Goal: Task Accomplishment & Management: Manage account settings

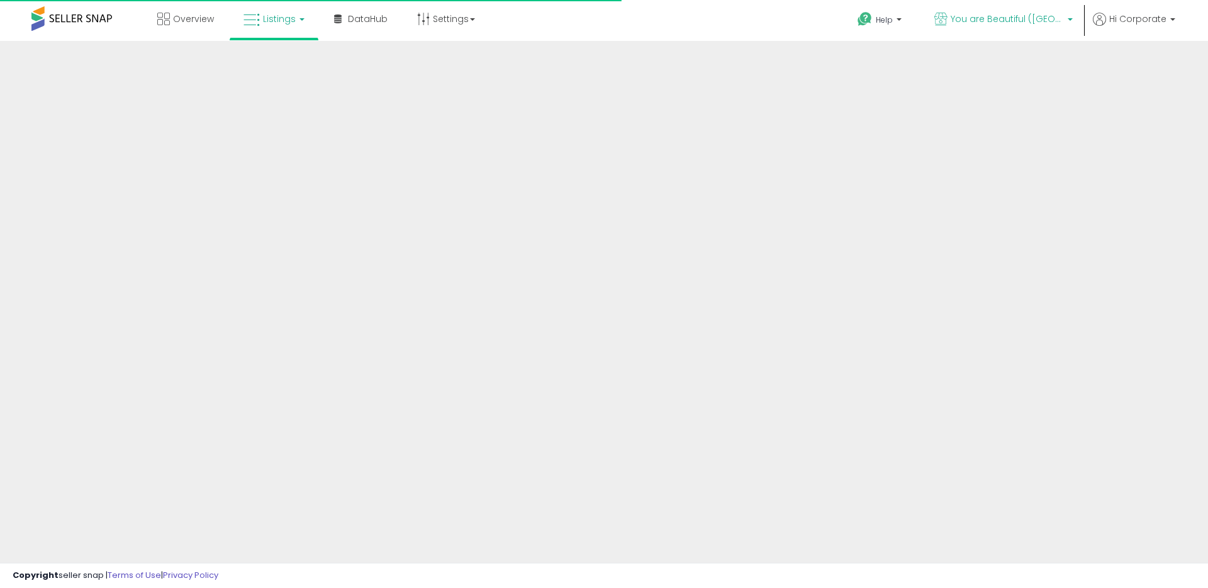
click at [984, 28] on p "You are Beautiful ([GEOGRAPHIC_DATA])" at bounding box center [1003, 21] width 138 height 16
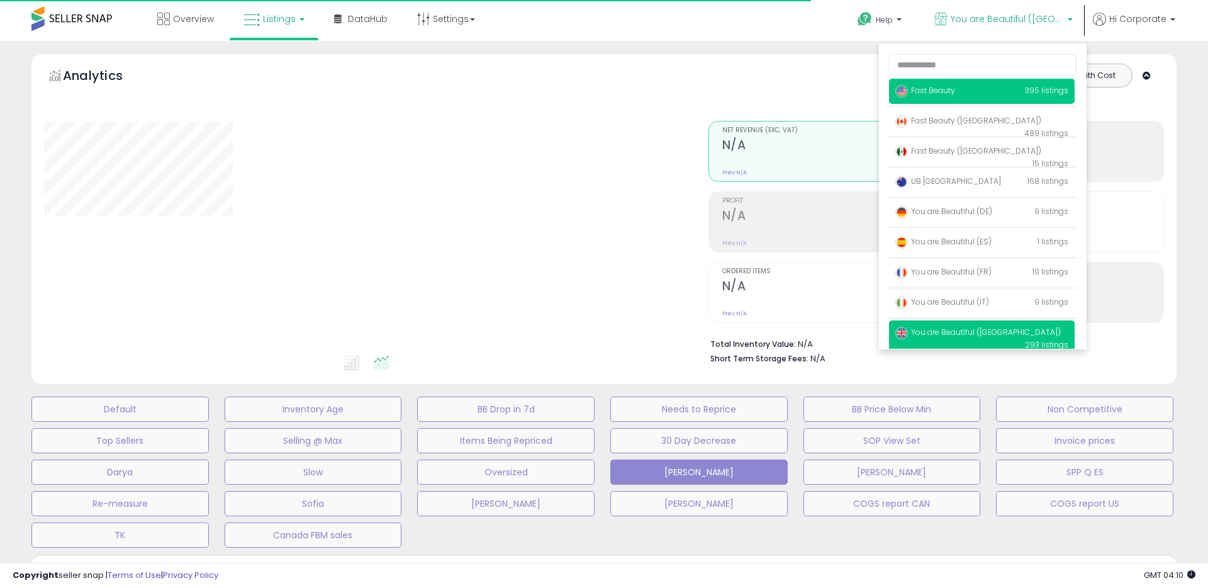
click at [930, 89] on span "Fast Beauty" at bounding box center [925, 90] width 60 height 11
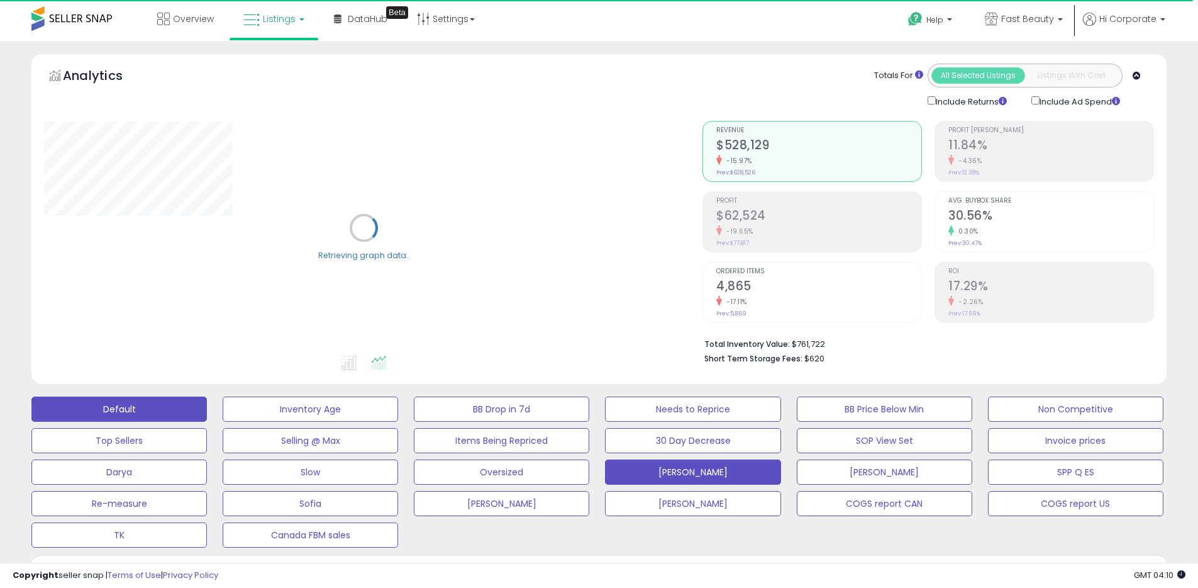
click at [178, 410] on button "Default" at bounding box center [119, 408] width 176 height 25
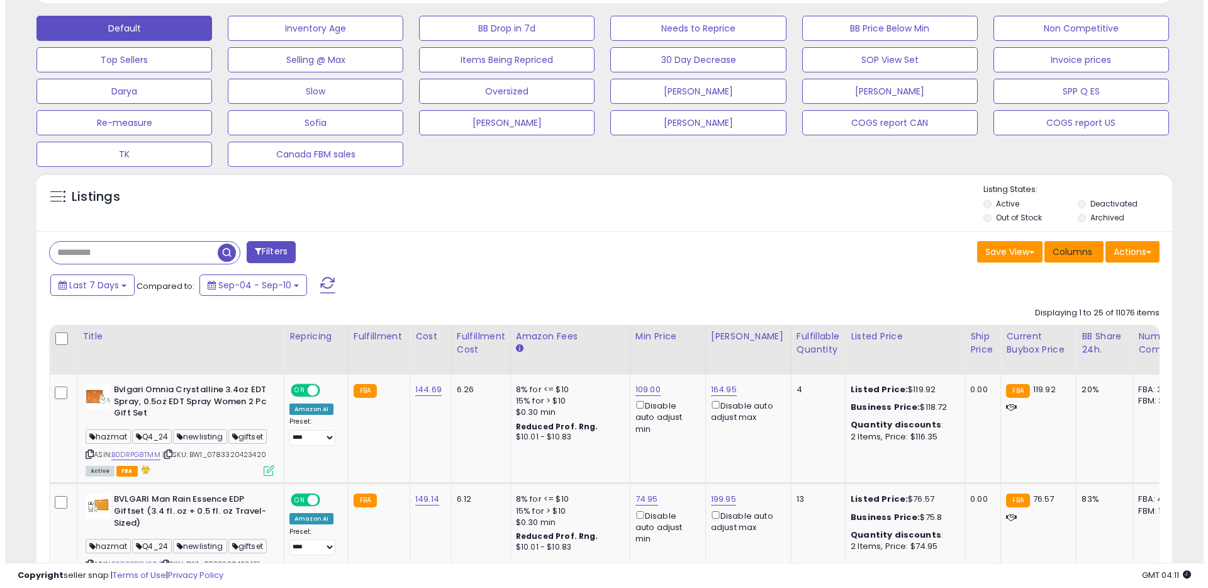
scroll to position [258, 659]
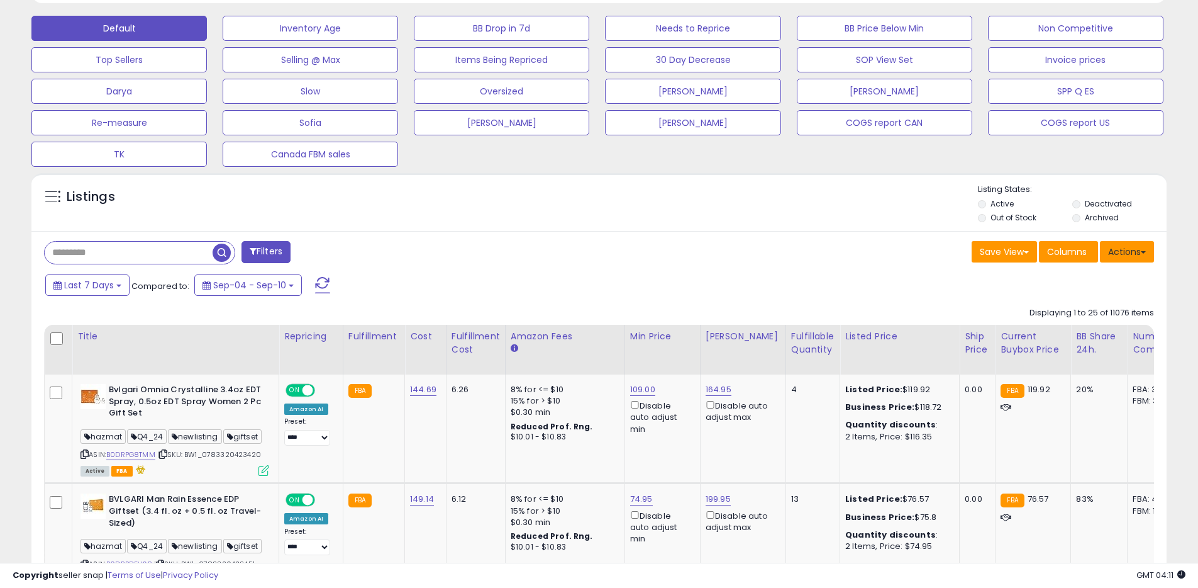
click at [1122, 259] on button "Actions" at bounding box center [1127, 251] width 54 height 21
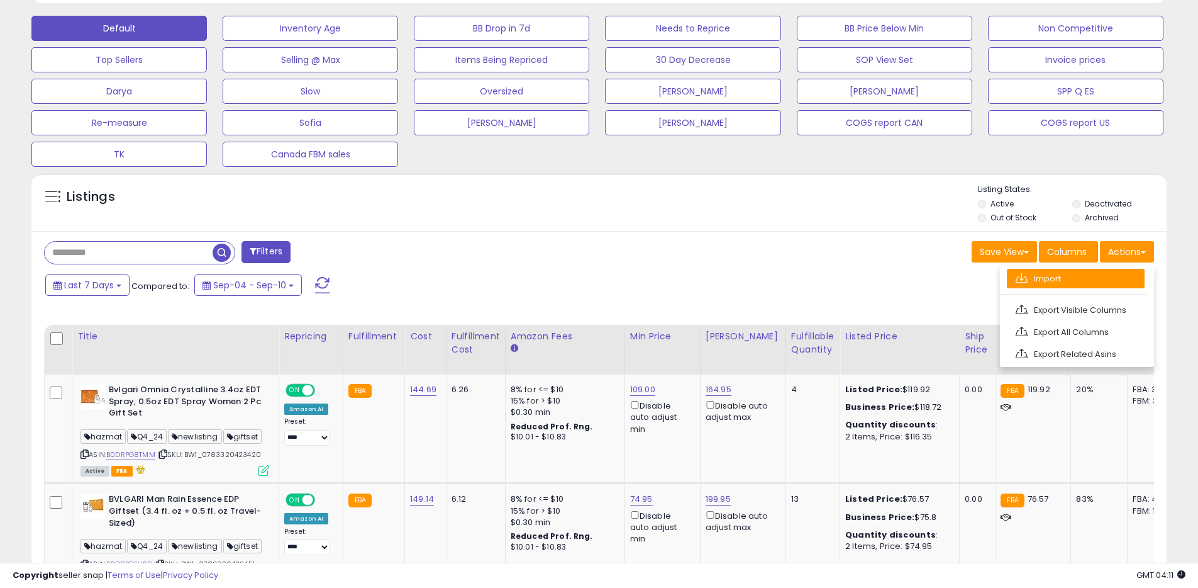
click at [1089, 278] on link "Import" at bounding box center [1076, 279] width 138 height 20
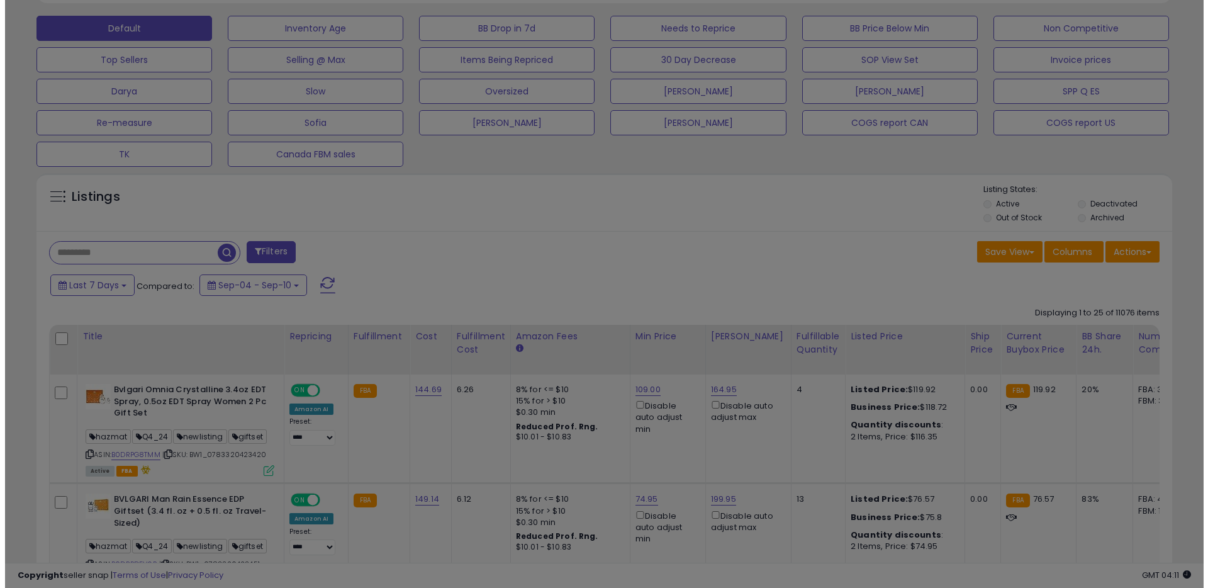
scroll to position [258, 664]
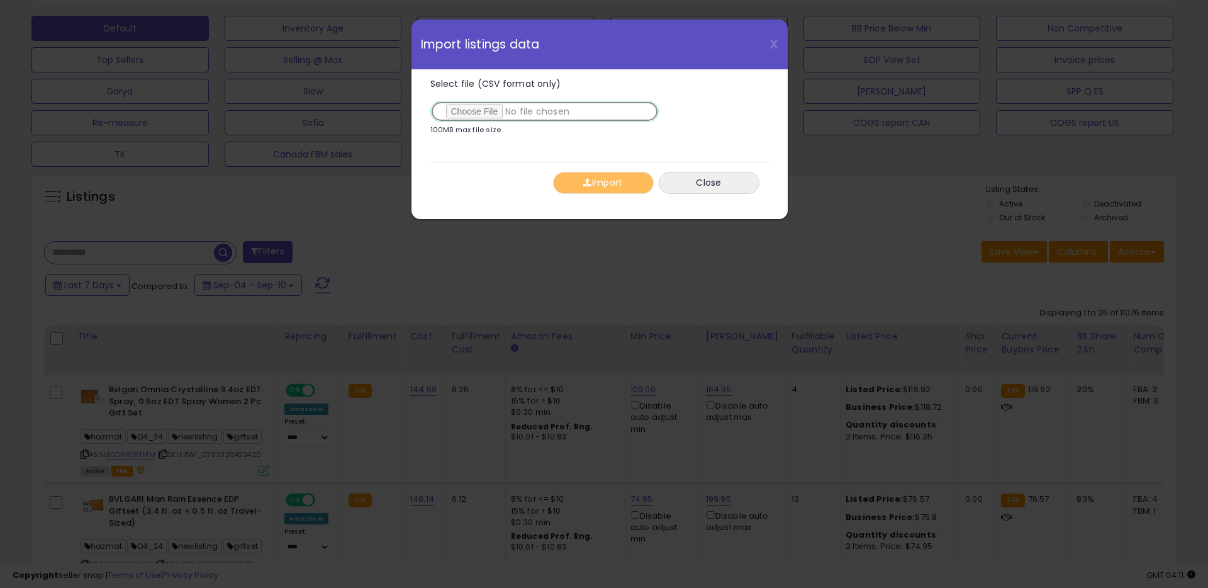
click at [472, 113] on input "Select file (CSV format only)" at bounding box center [544, 111] width 228 height 21
type input "**********"
click at [583, 183] on span "button" at bounding box center [587, 182] width 8 height 9
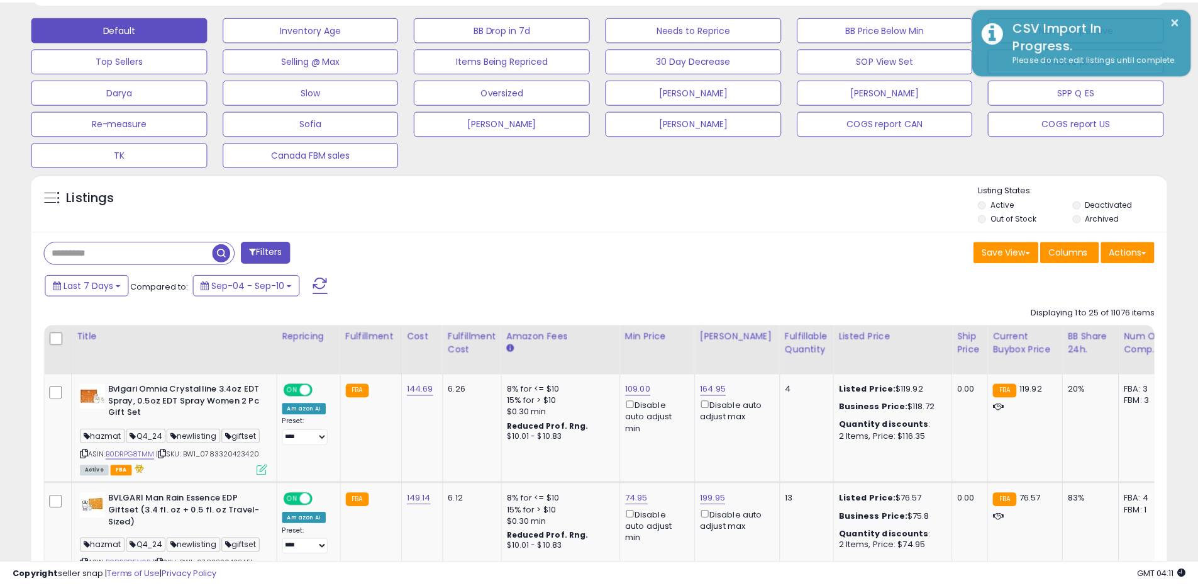
scroll to position [628811, 628411]
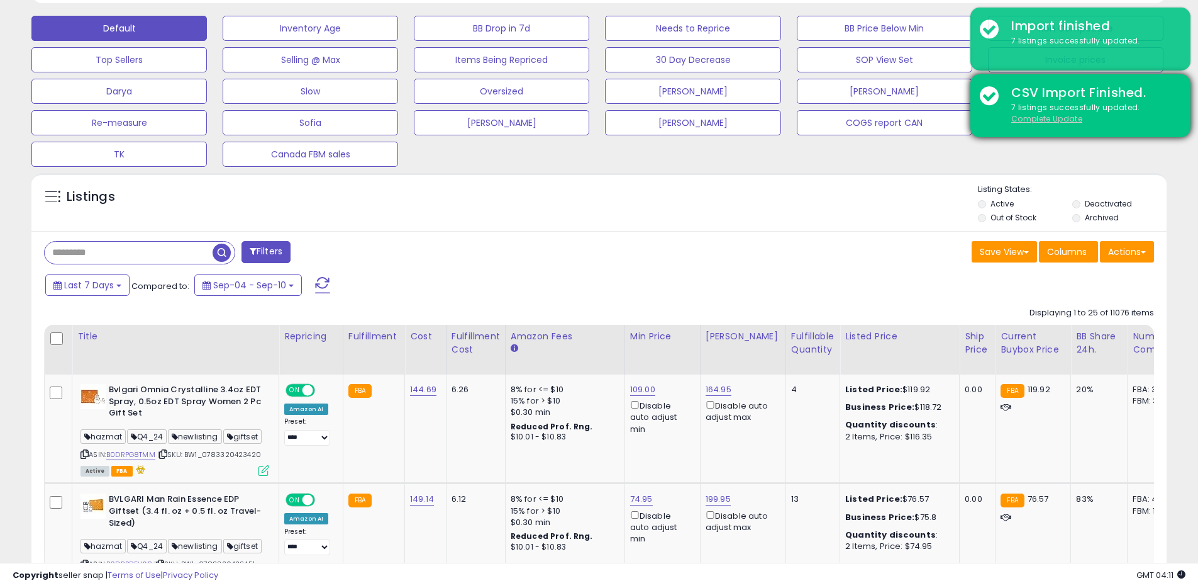
click at [1050, 117] on u "Complete Update" at bounding box center [1047, 118] width 71 height 11
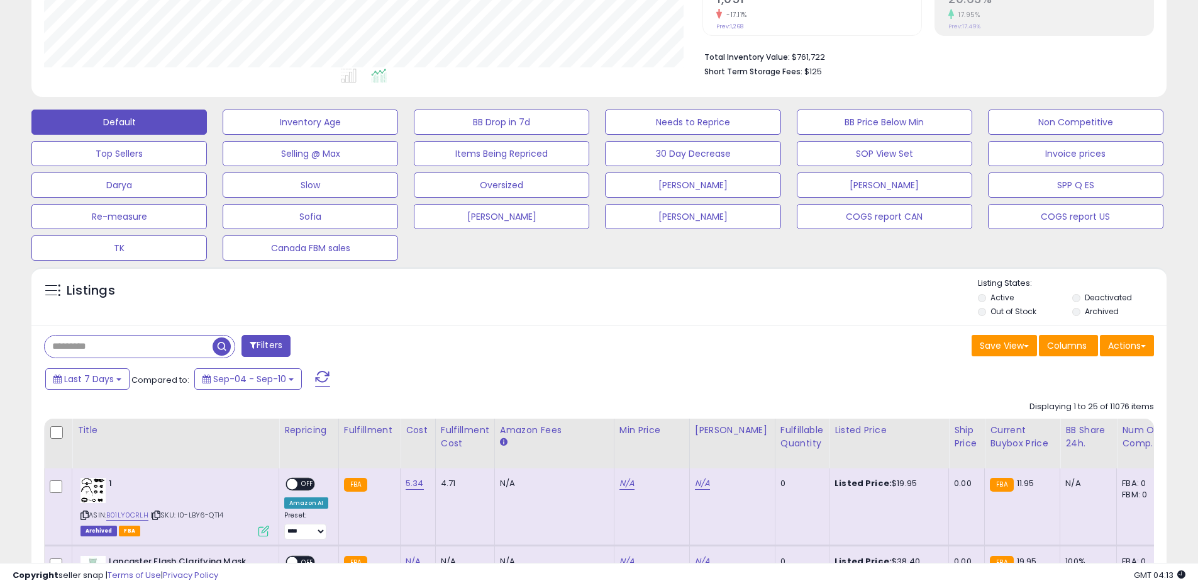
scroll to position [258, 659]
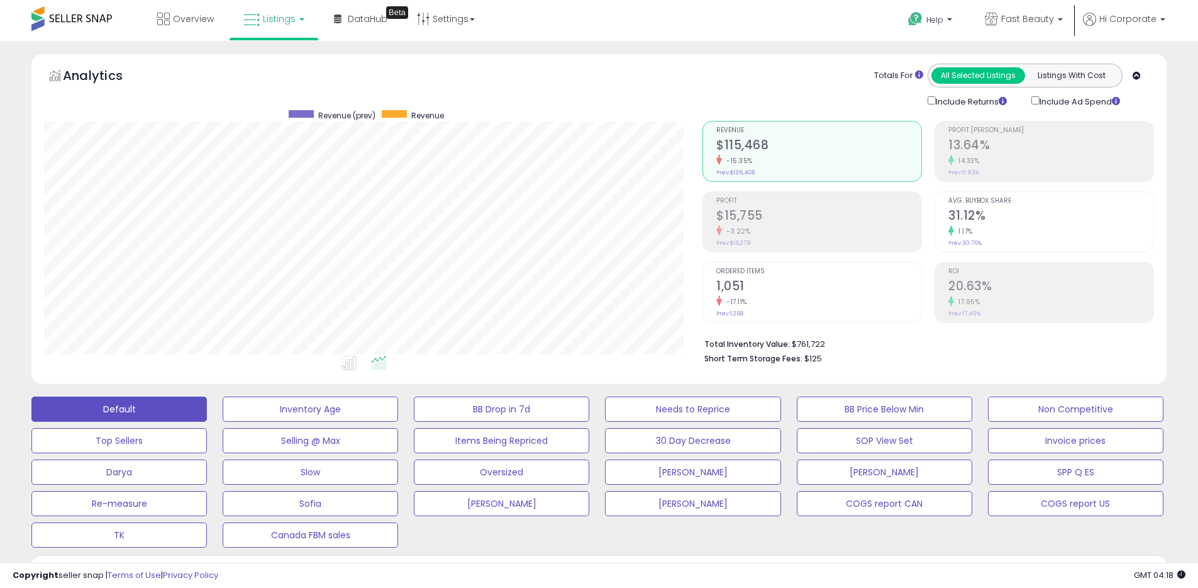
scroll to position [258, 659]
click at [1017, 30] on link "Fast Beauty" at bounding box center [1024, 20] width 97 height 41
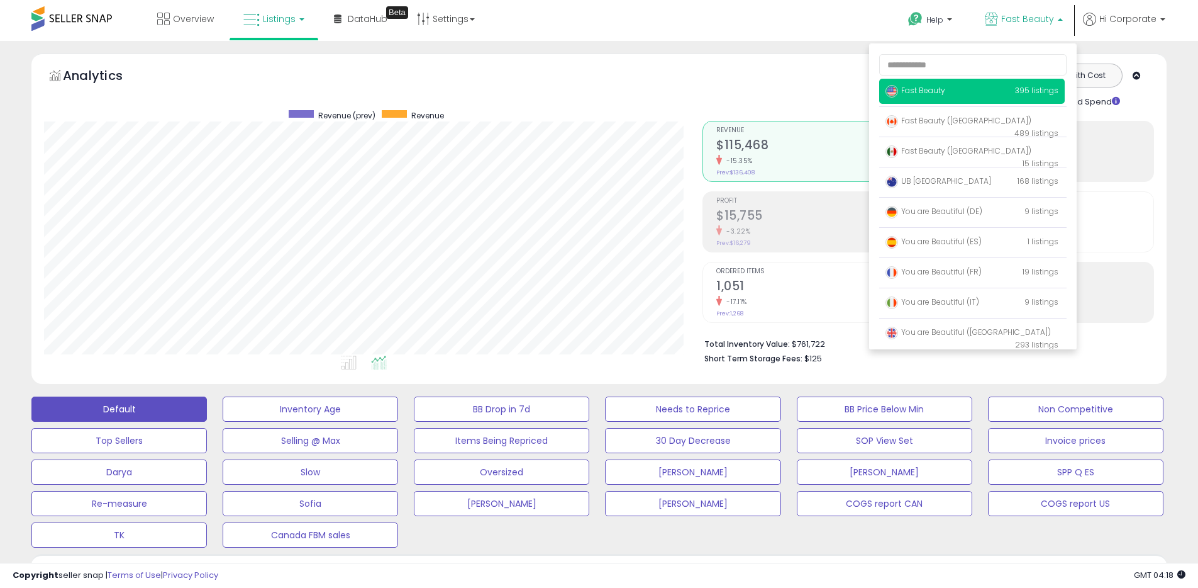
click at [791, 73] on div "Totals For All Selected Listings Listings With Cost Include Returns Include Ad …" at bounding box center [924, 86] width 442 height 45
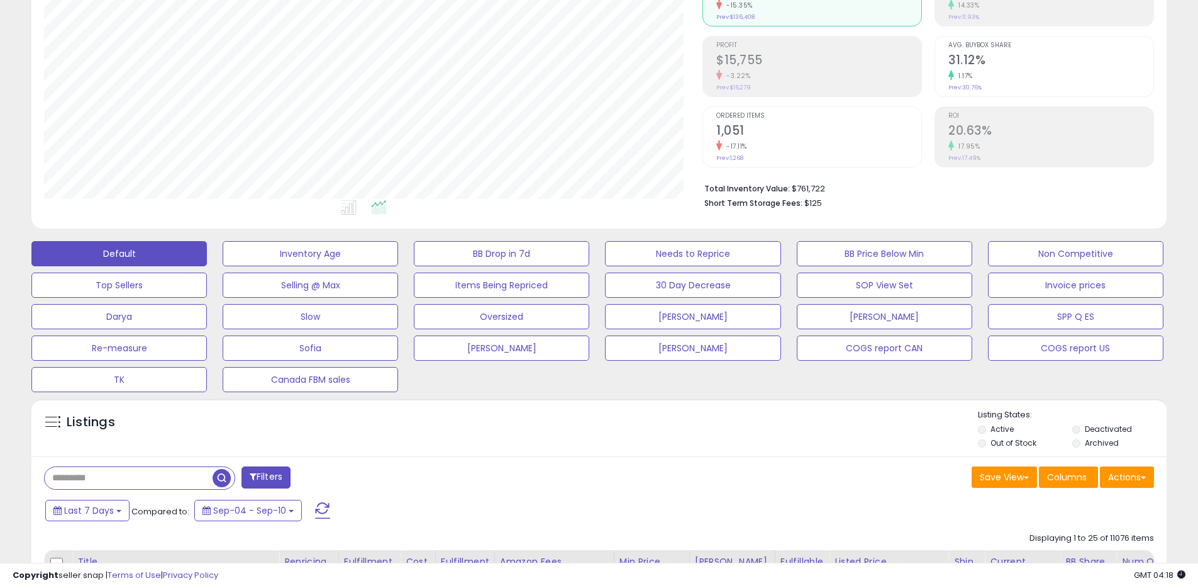
scroll to position [392, 0]
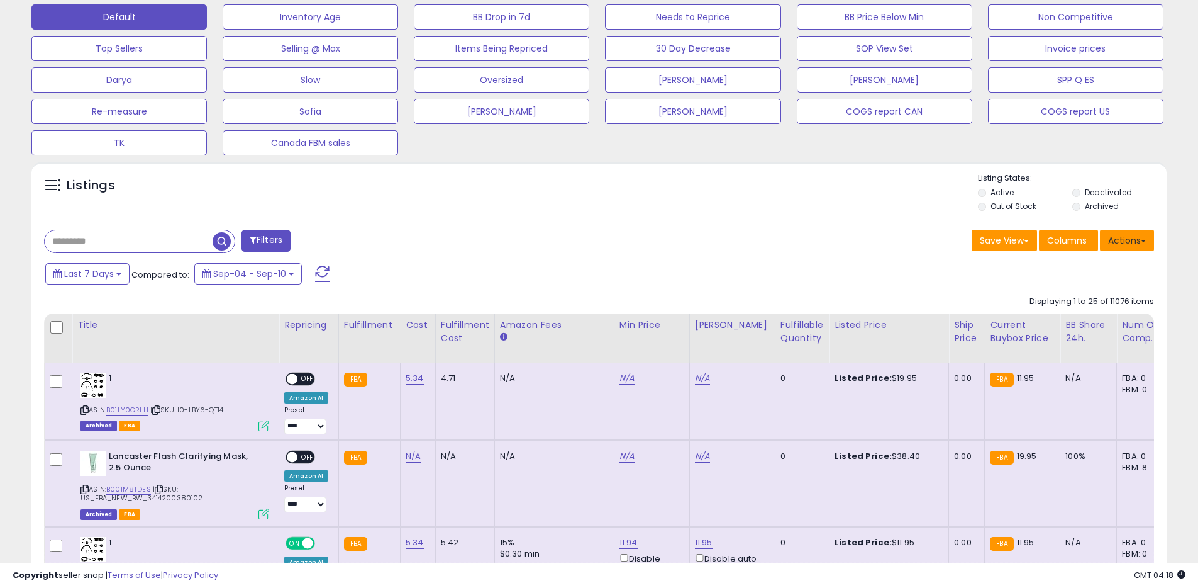
click at [1127, 234] on button "Actions" at bounding box center [1127, 240] width 54 height 21
click at [1089, 318] on link "Export All Columns" at bounding box center [1076, 321] width 138 height 20
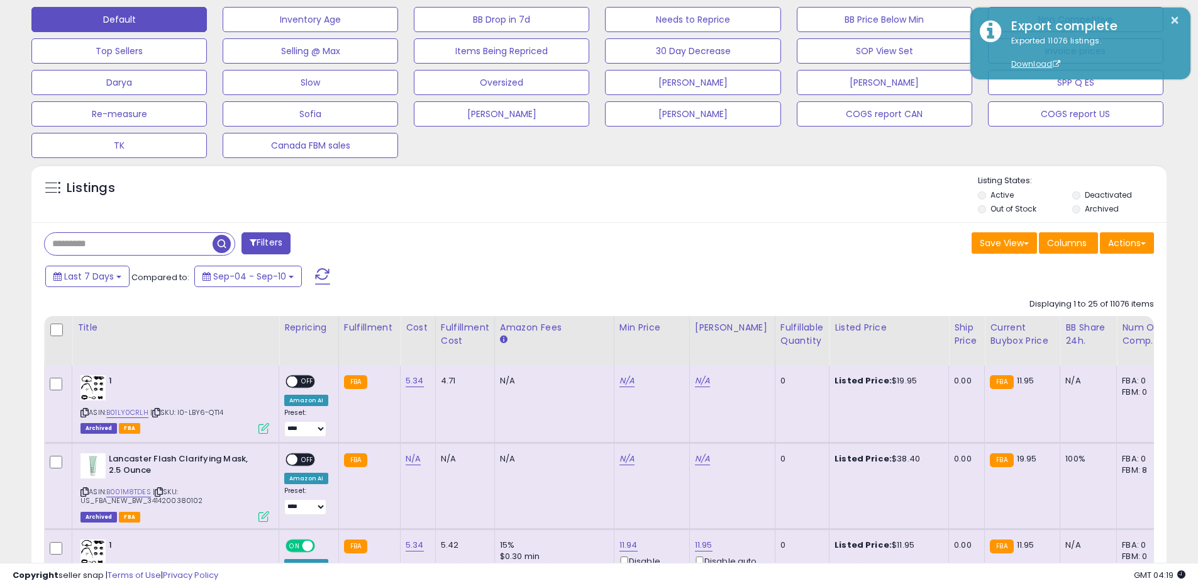
click at [742, 254] on div "Save View Save As New View Update Current View Columns Actions Import Export Vi…" at bounding box center [882, 244] width 565 height 25
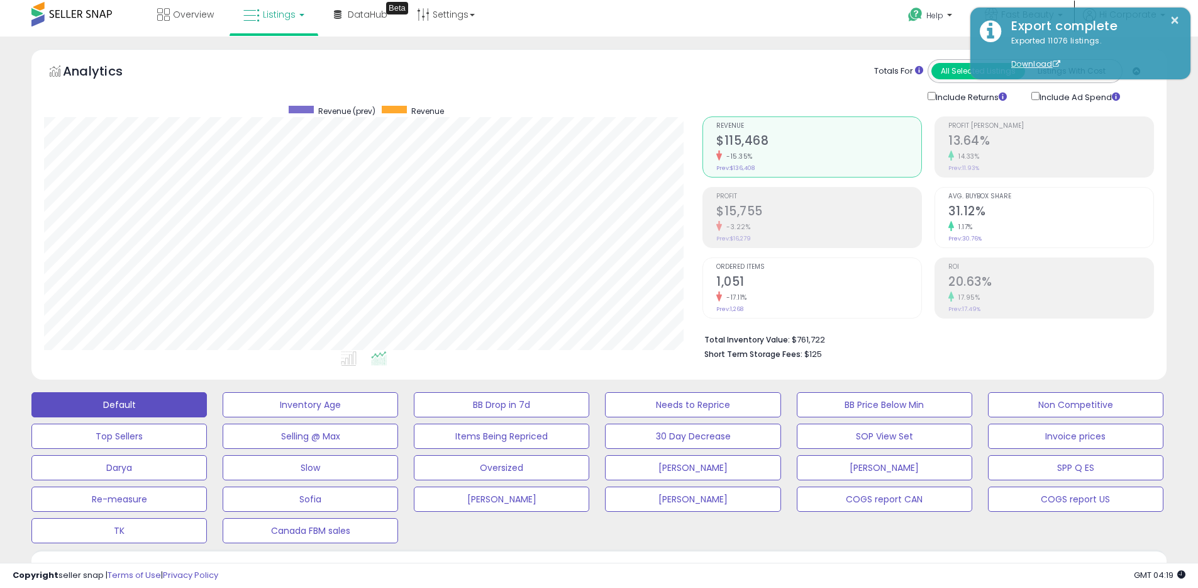
scroll to position [0, 0]
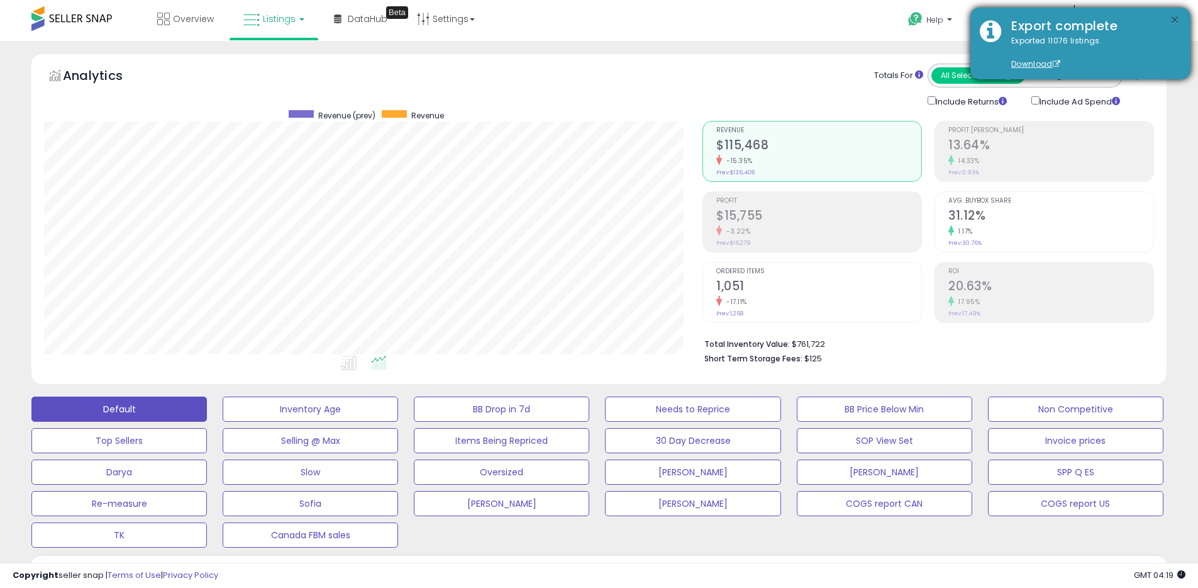
click at [1178, 17] on button "×" at bounding box center [1175, 21] width 10 height 16
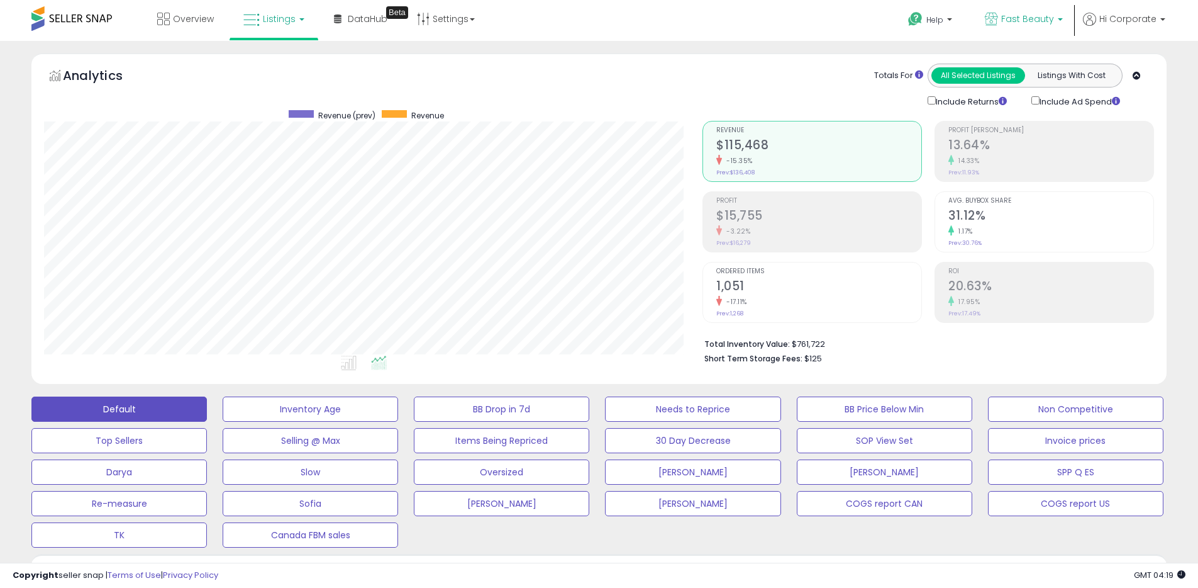
click at [1005, 22] on span "Fast Beauty" at bounding box center [1027, 19] width 53 height 13
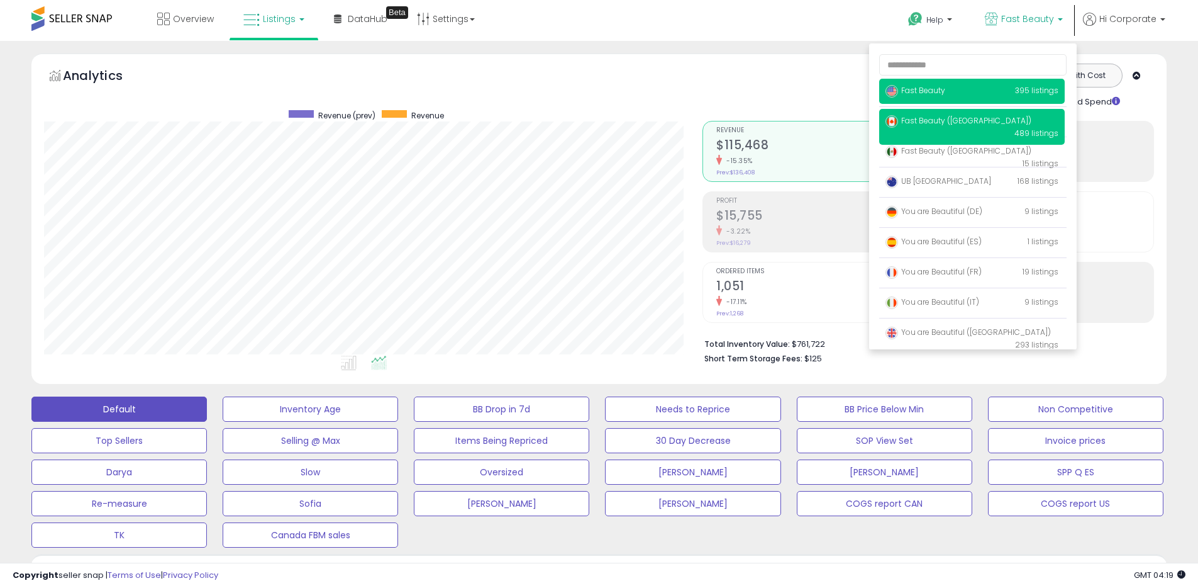
click at [935, 117] on span "Fast Beauty ([GEOGRAPHIC_DATA])" at bounding box center [959, 120] width 146 height 11
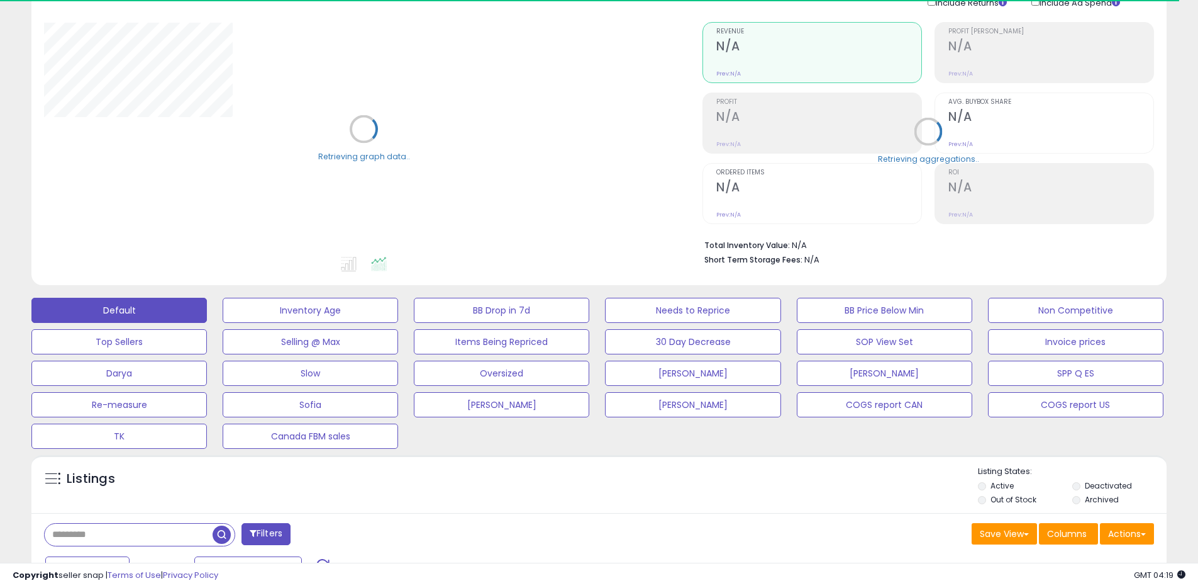
scroll to position [374, 0]
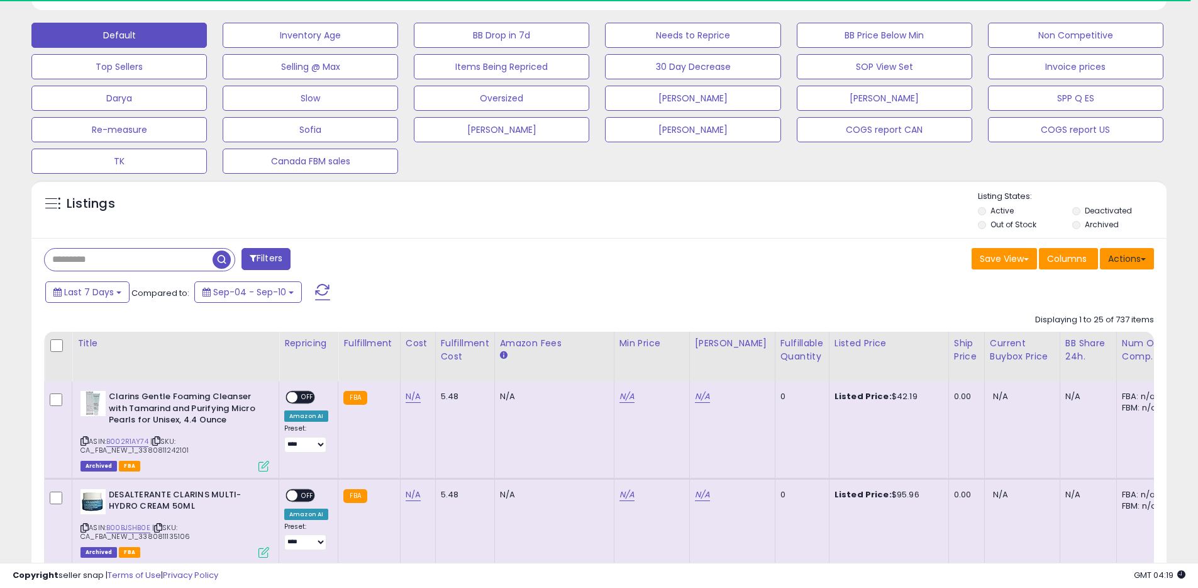
click at [1123, 255] on button "Actions" at bounding box center [1127, 258] width 54 height 21
click at [1062, 338] on link "Export All Columns" at bounding box center [1076, 339] width 138 height 20
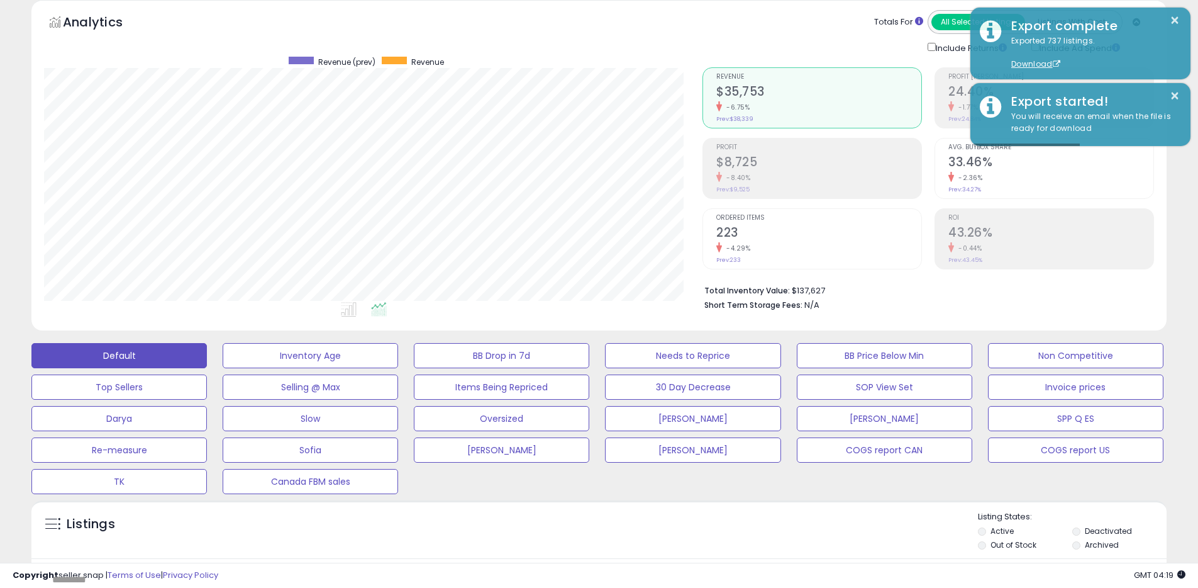
scroll to position [0, 0]
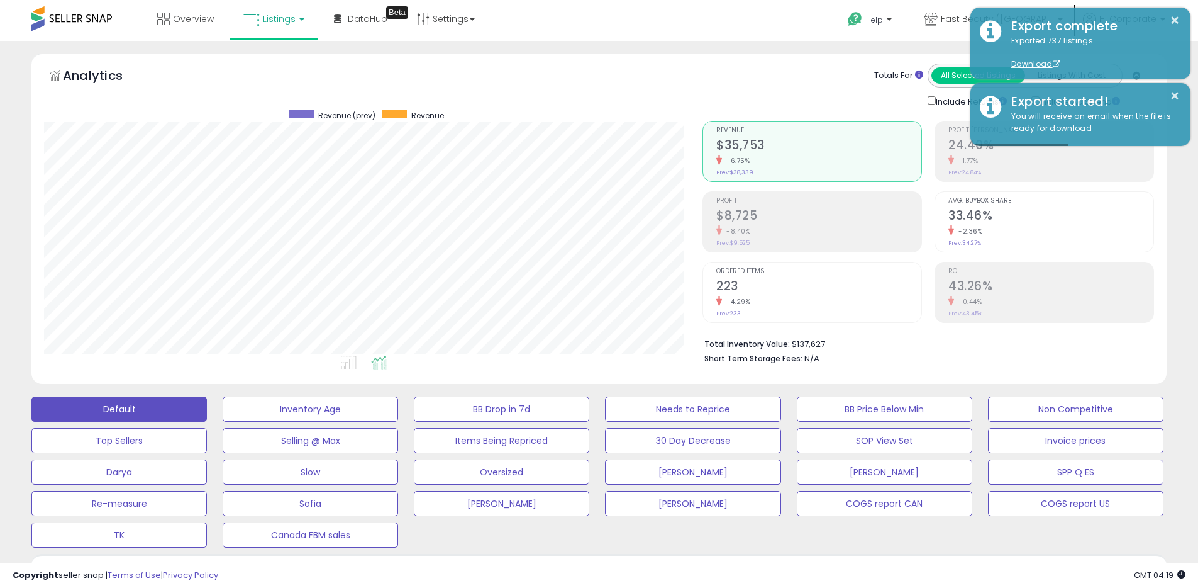
click at [813, 59] on div "Analytics Totals For All Selected Listings Listings With Cost Include Returns I…" at bounding box center [598, 218] width 1135 height 330
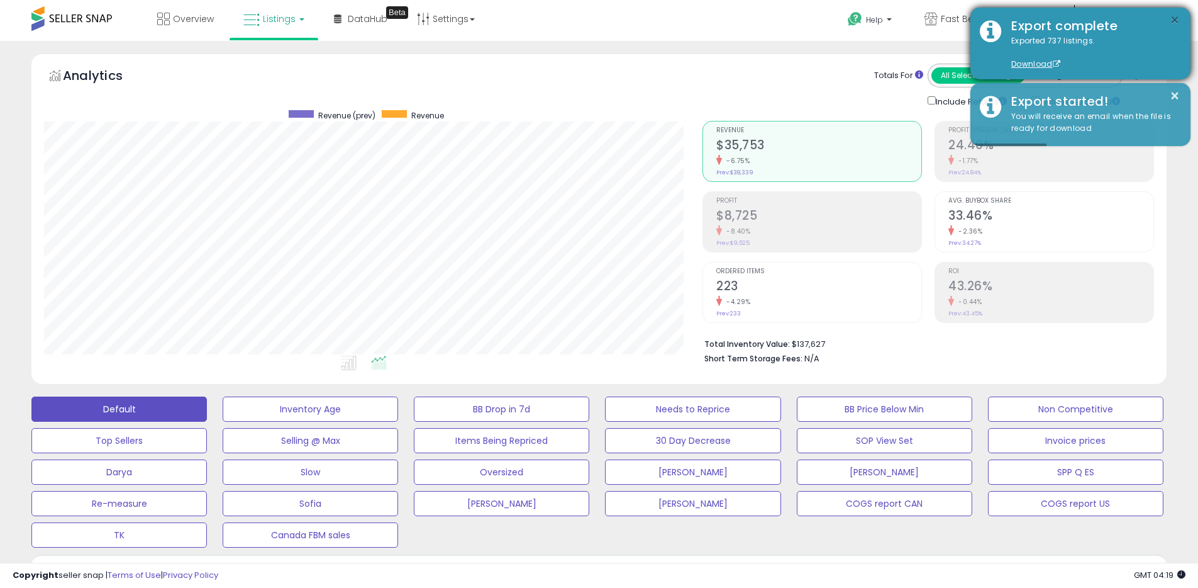
click at [1171, 20] on button "×" at bounding box center [1175, 21] width 10 height 16
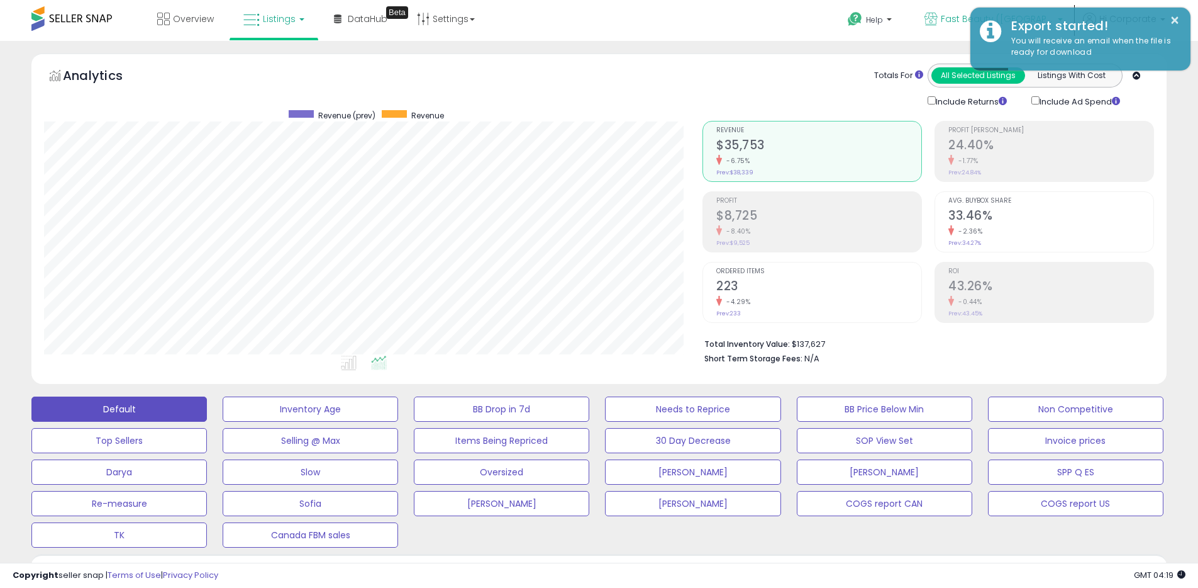
click at [938, 18] on icon at bounding box center [931, 19] width 13 height 13
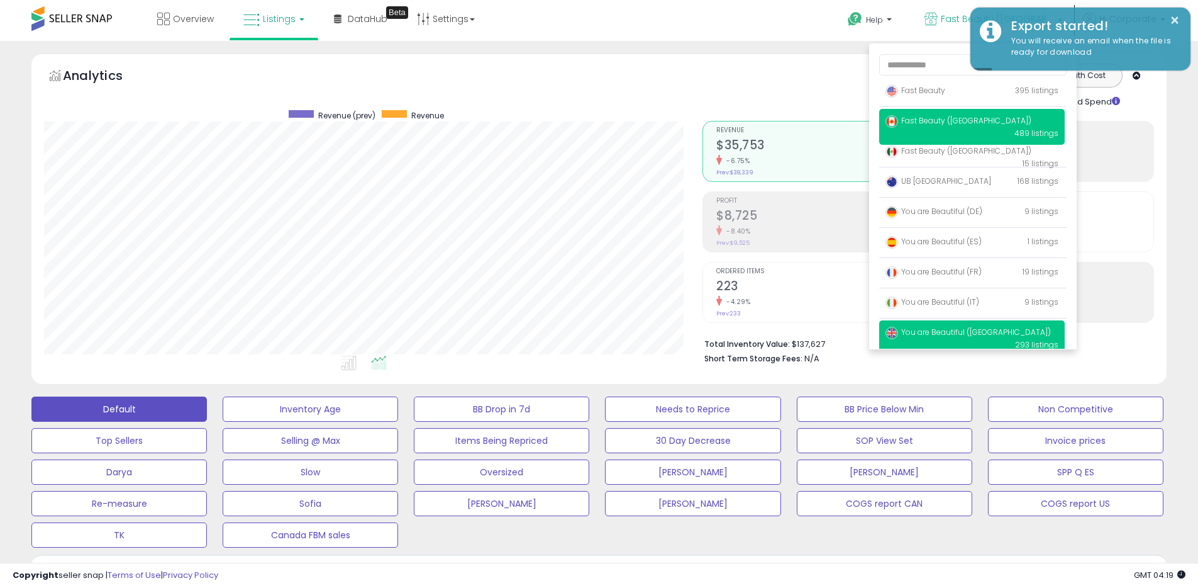
click at [937, 332] on span "You are Beautiful ([GEOGRAPHIC_DATA])" at bounding box center [968, 331] width 165 height 11
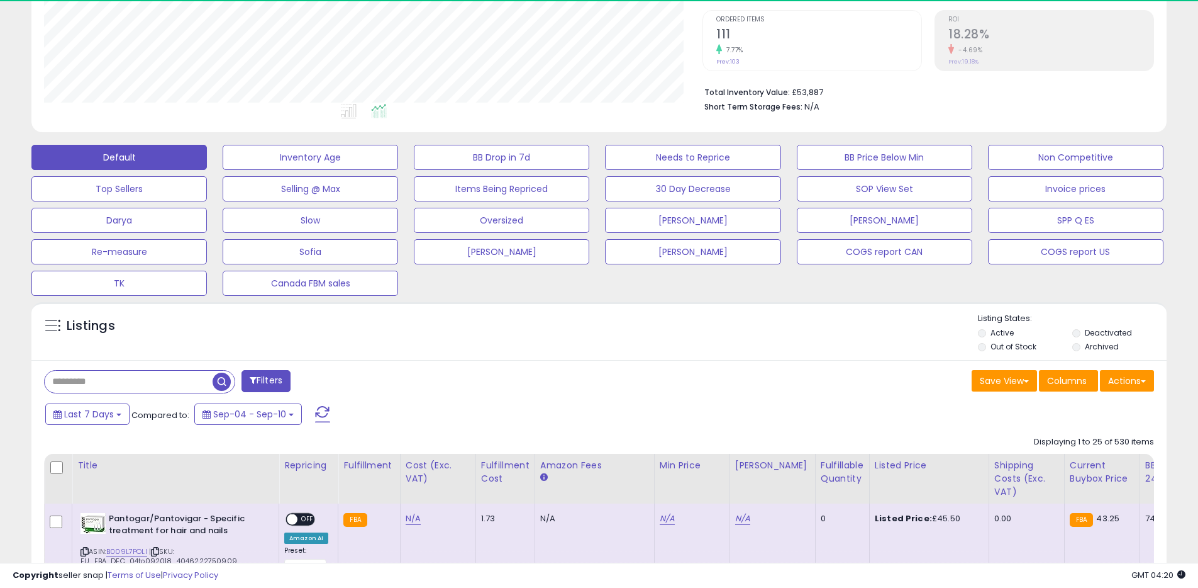
scroll to position [258, 659]
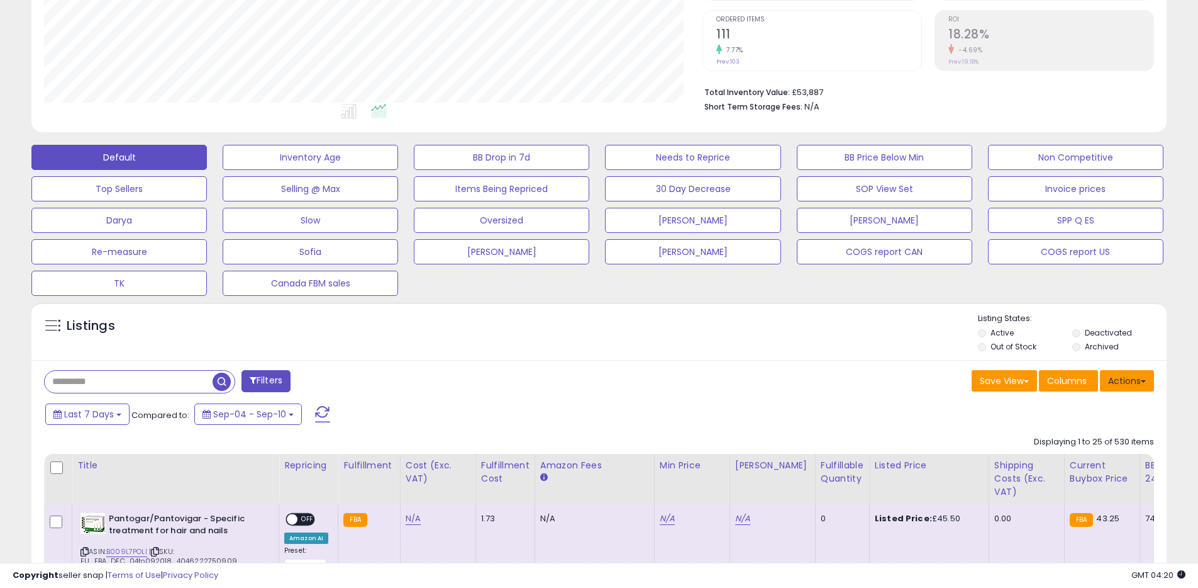
click at [1132, 384] on button "Actions" at bounding box center [1127, 380] width 54 height 21
click at [1046, 460] on link "Export All Columns" at bounding box center [1076, 461] width 138 height 20
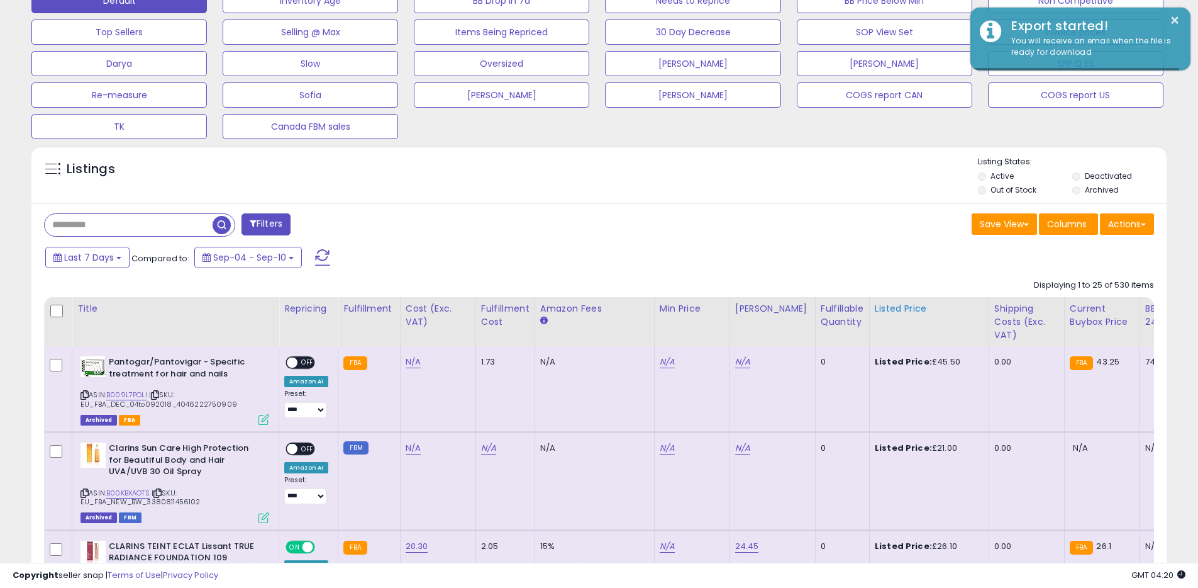
scroll to position [411, 0]
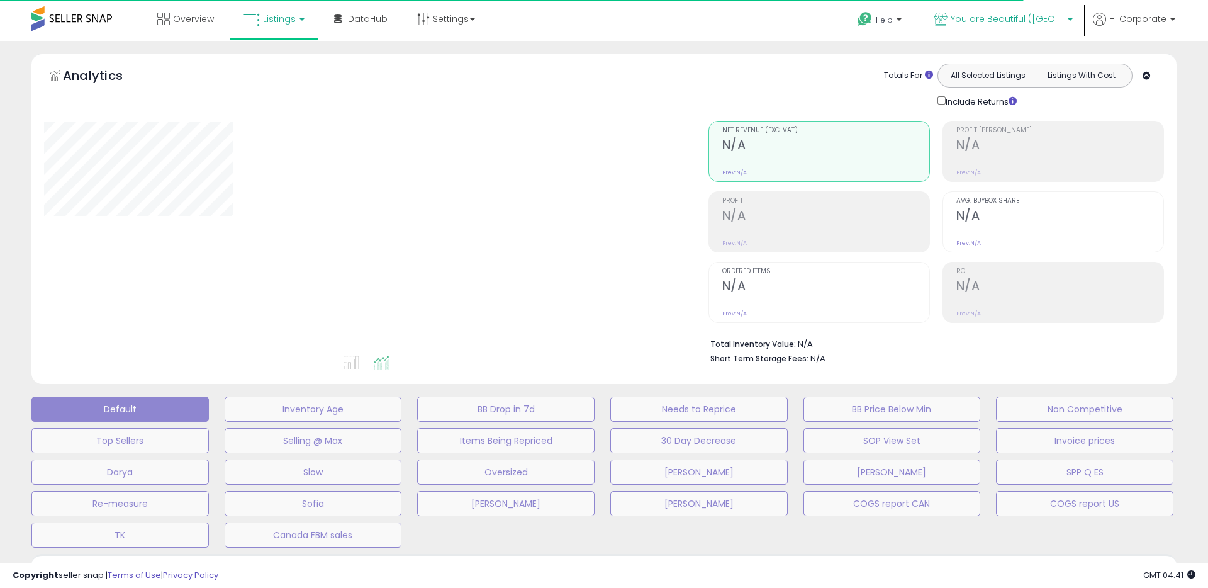
click at [1037, 15] on span "You are Beautiful ([GEOGRAPHIC_DATA])" at bounding box center [1007, 19] width 113 height 13
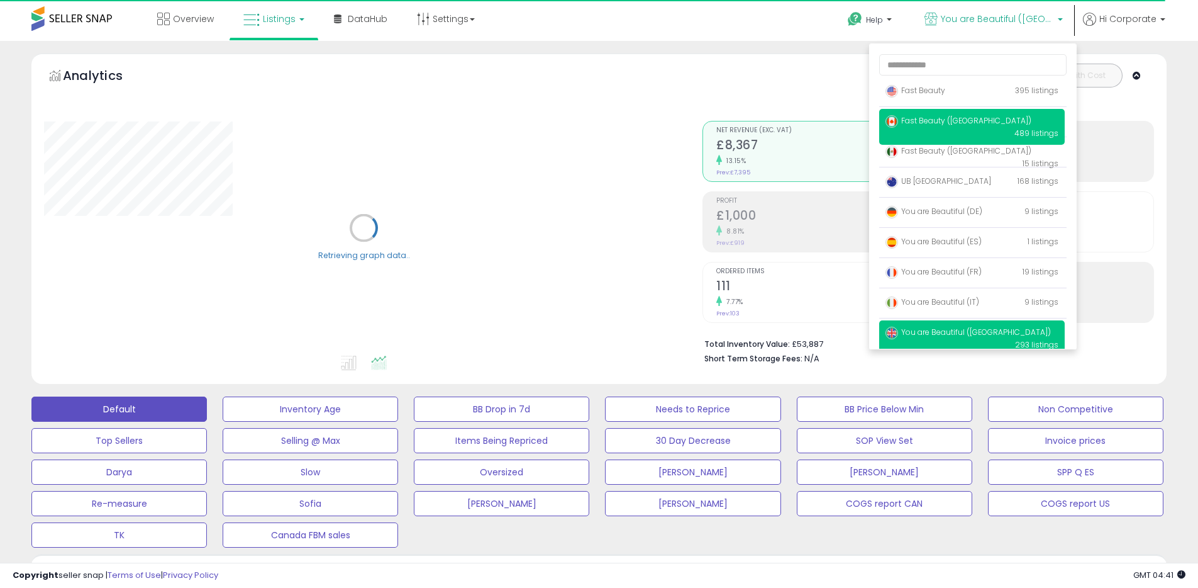
click at [941, 116] on span "Fast Beauty ([GEOGRAPHIC_DATA])" at bounding box center [959, 120] width 146 height 11
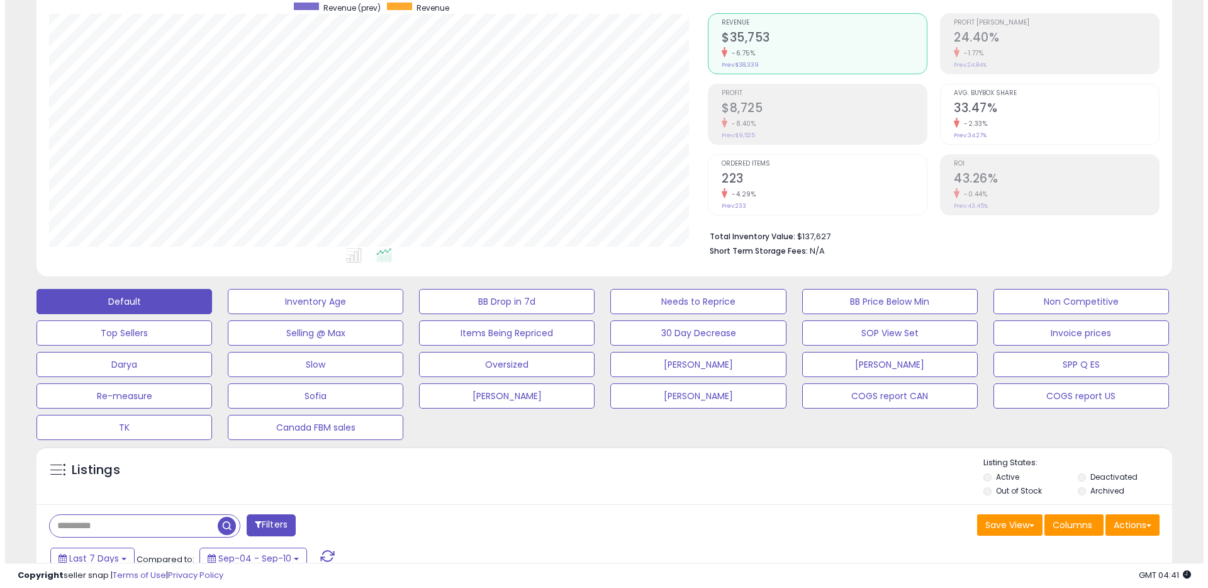
scroll to position [177, 0]
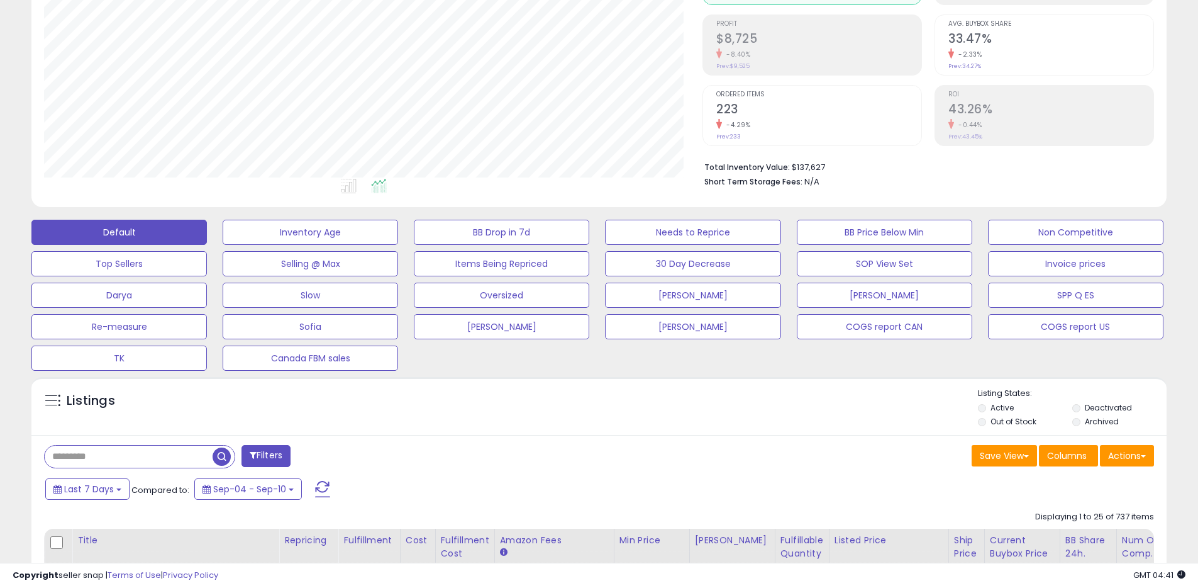
click at [1093, 418] on label "Archived" at bounding box center [1102, 421] width 34 height 11
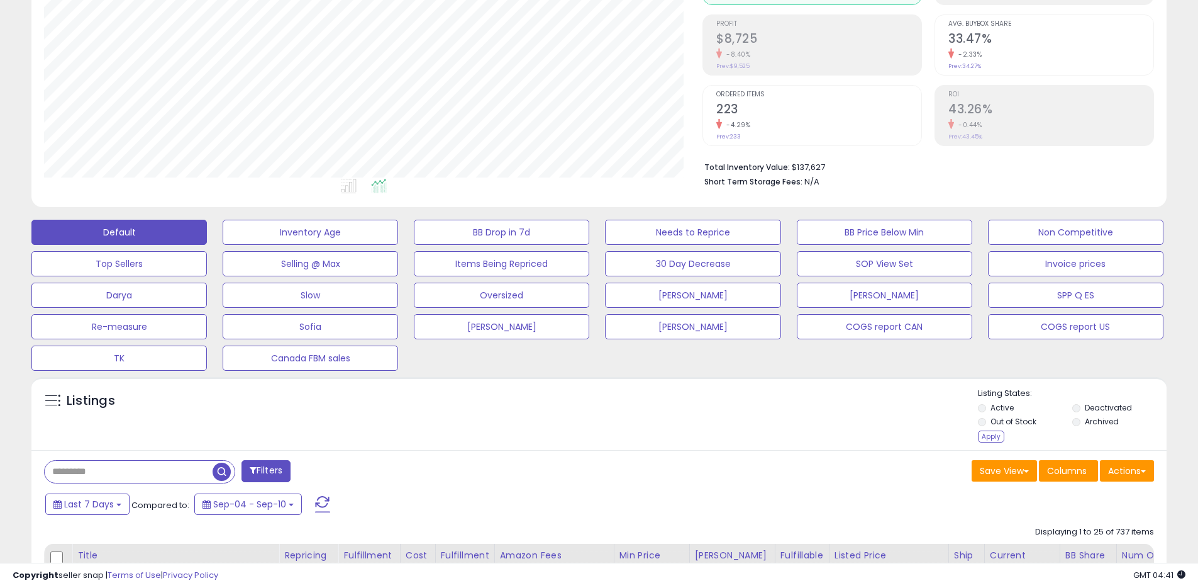
click at [1009, 420] on label "Out of Stock" at bounding box center [1014, 421] width 46 height 11
click at [1002, 406] on label "Active" at bounding box center [1002, 407] width 23 height 11
click at [995, 434] on div "Apply" at bounding box center [991, 436] width 26 height 12
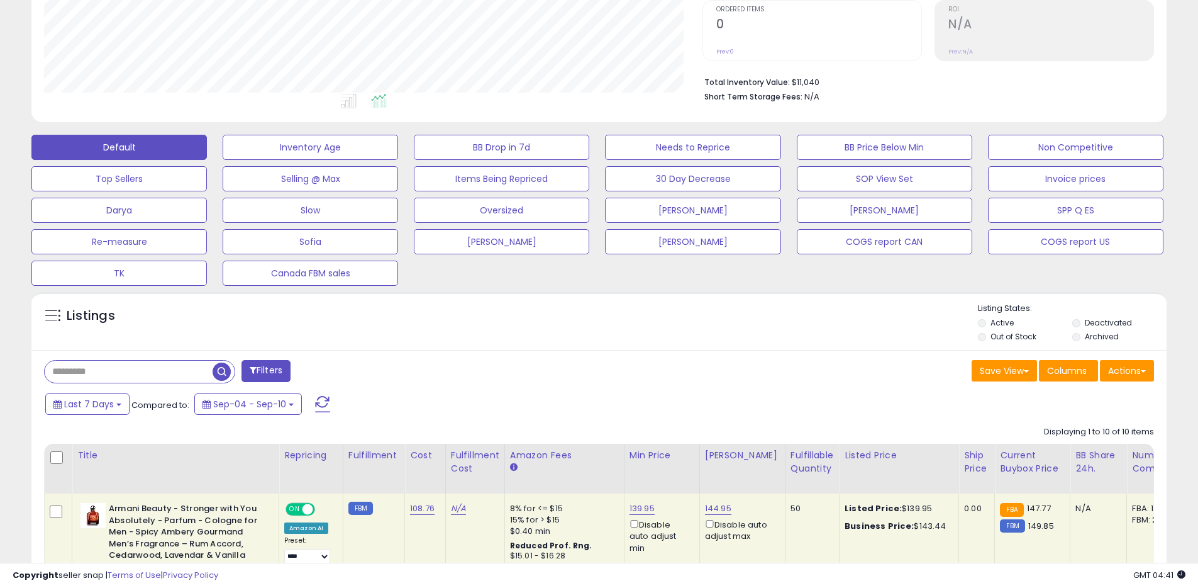
scroll to position [432, 0]
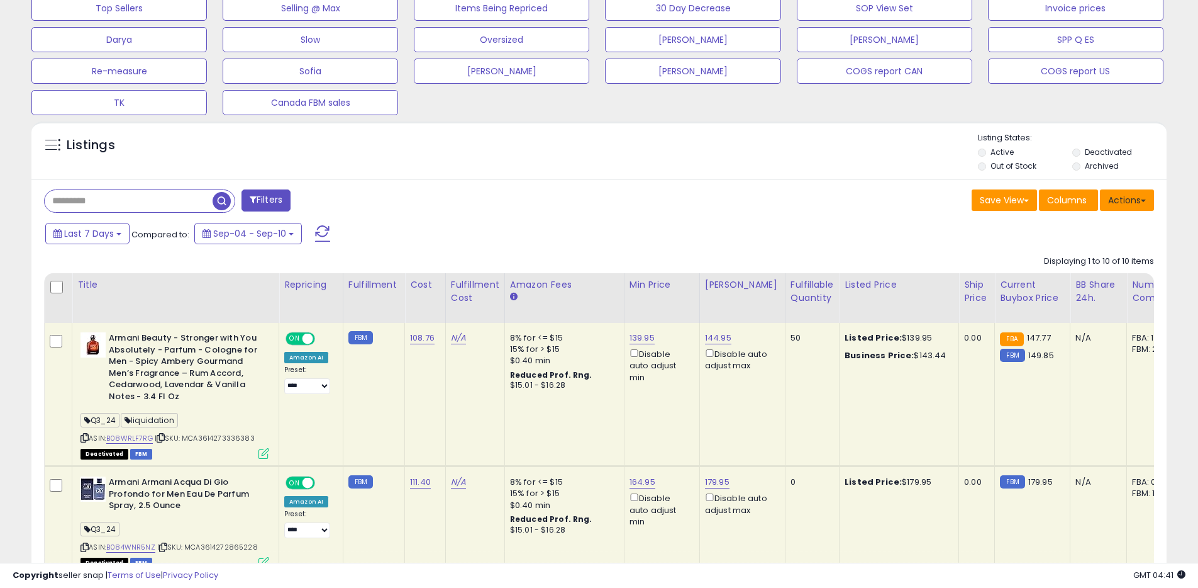
click at [1113, 200] on button "Actions" at bounding box center [1127, 199] width 54 height 21
click at [1038, 275] on link "Export All Columns" at bounding box center [1076, 280] width 138 height 20
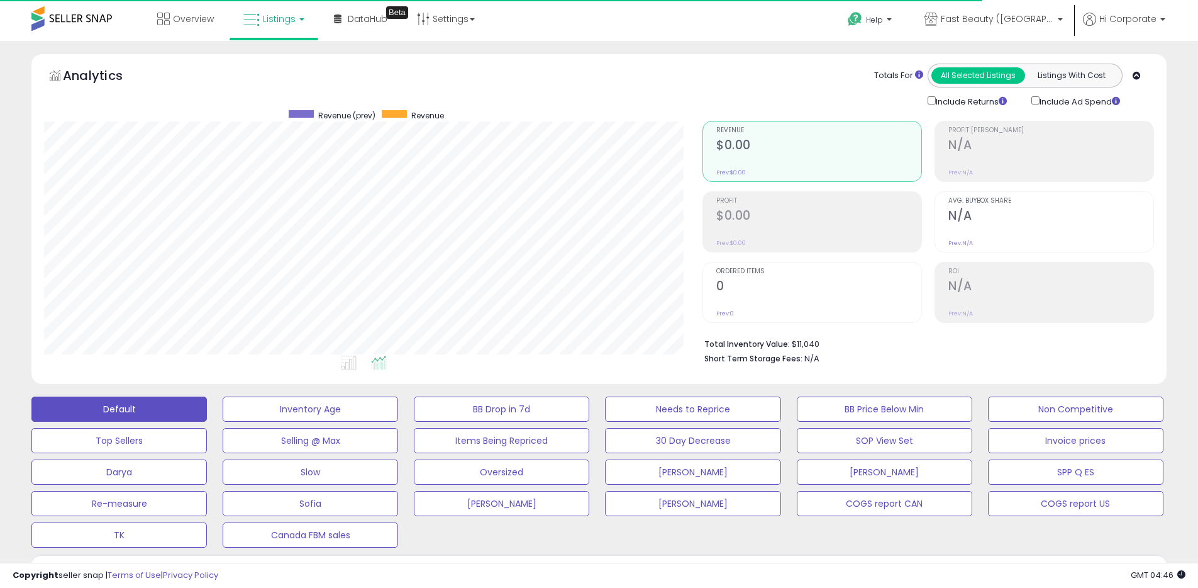
scroll to position [258, 659]
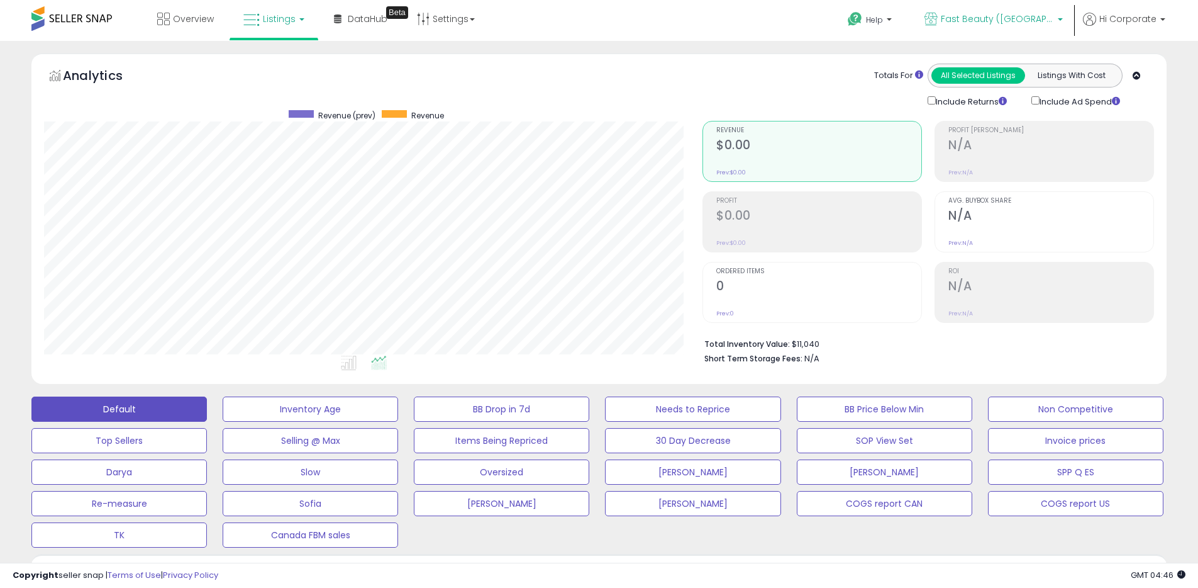
click at [1003, 15] on span "Fast Beauty ([GEOGRAPHIC_DATA])" at bounding box center [997, 19] width 113 height 13
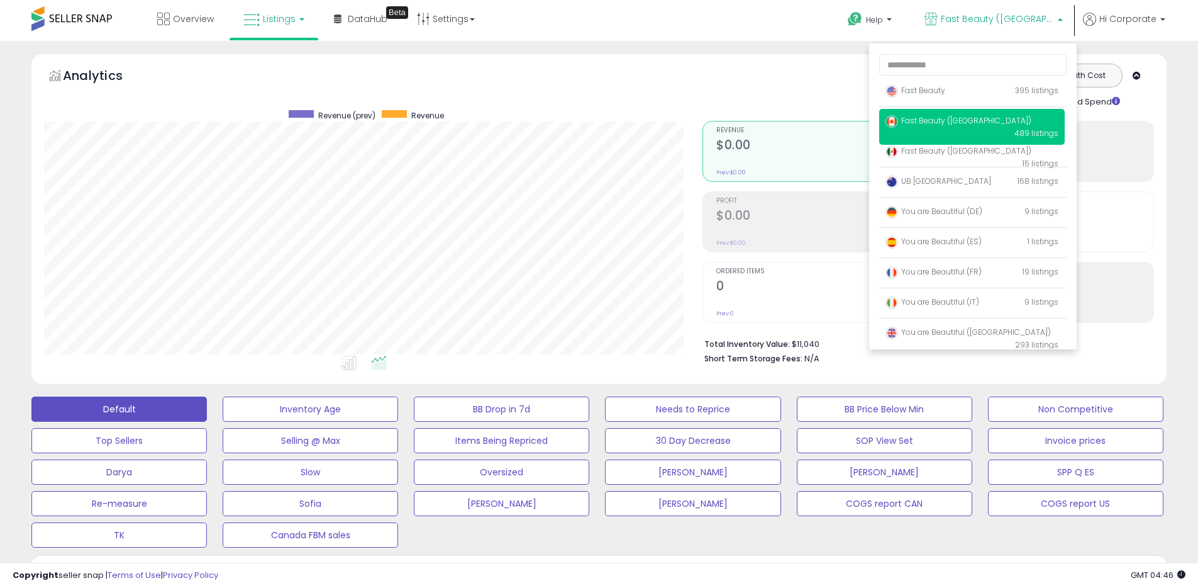
drag, startPoint x: 764, startPoint y: 83, endPoint x: 817, endPoint y: 135, distance: 73.8
click at [764, 83] on div "Totals For All Selected Listings Listings With Cost Include Returns Include Ad …" at bounding box center [924, 86] width 442 height 45
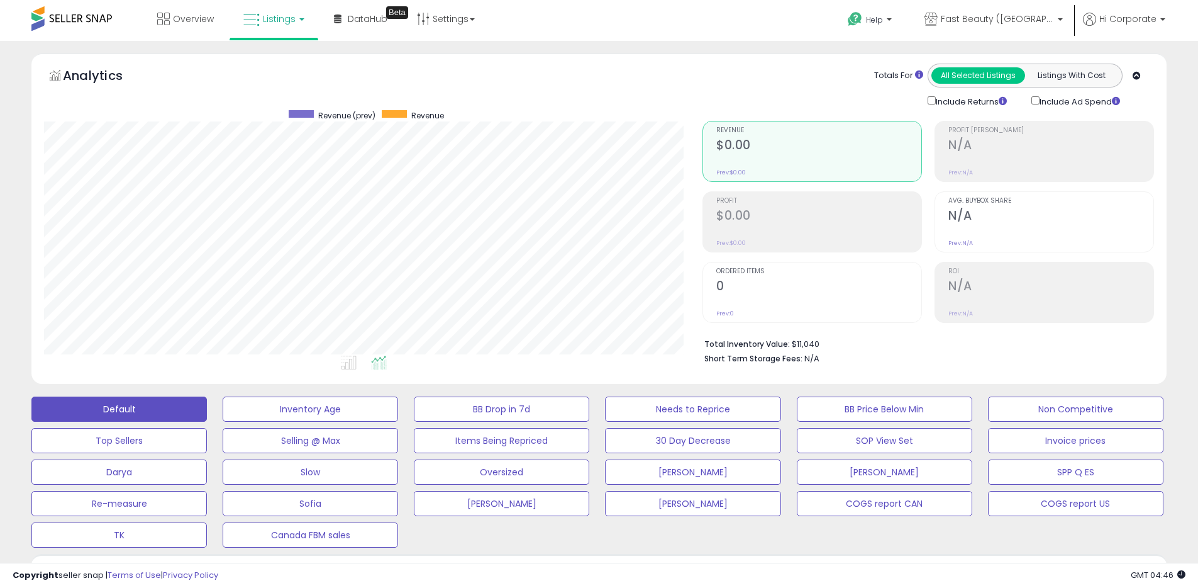
scroll to position [531, 0]
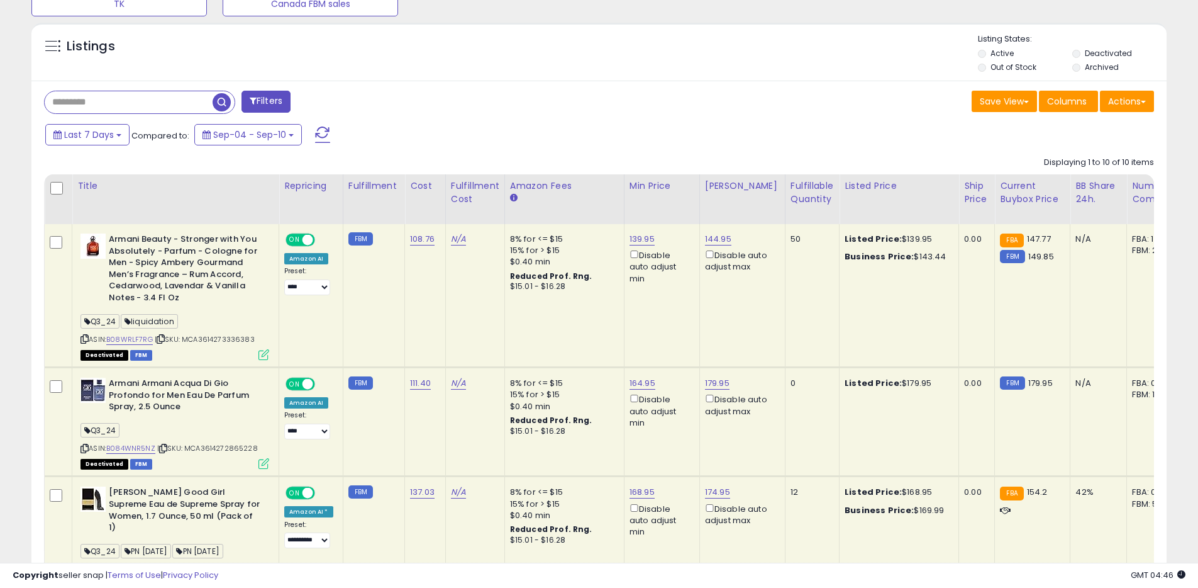
click at [1004, 52] on label "Active" at bounding box center [1002, 53] width 23 height 11
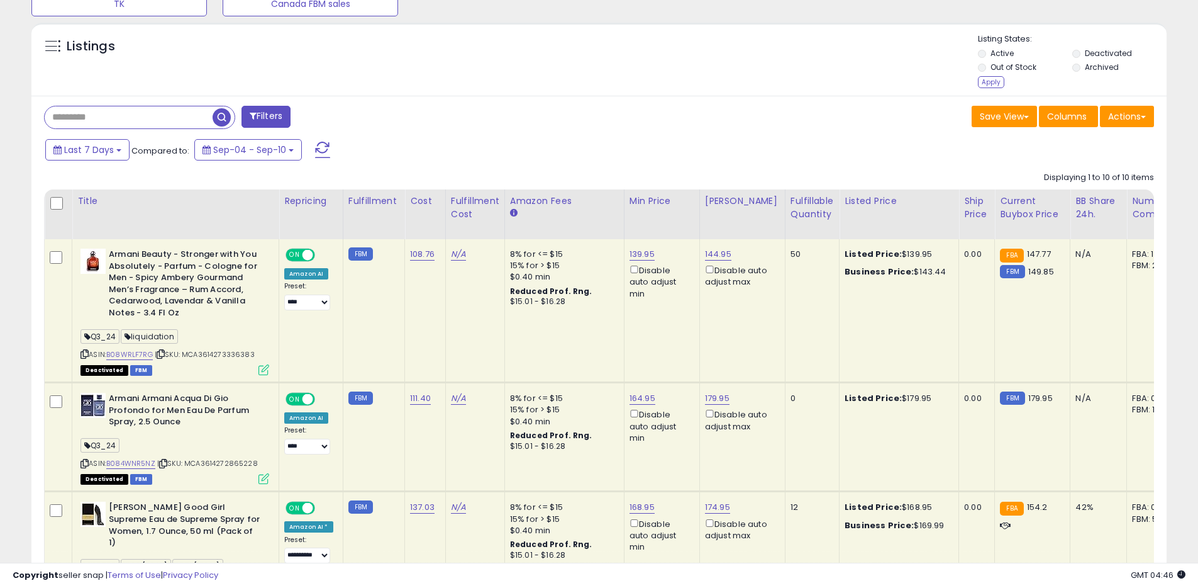
click at [1003, 63] on label "Out of Stock" at bounding box center [1014, 67] width 46 height 11
click at [1105, 72] on label "Archived" at bounding box center [1102, 67] width 34 height 11
click at [981, 86] on div "Apply" at bounding box center [991, 82] width 26 height 12
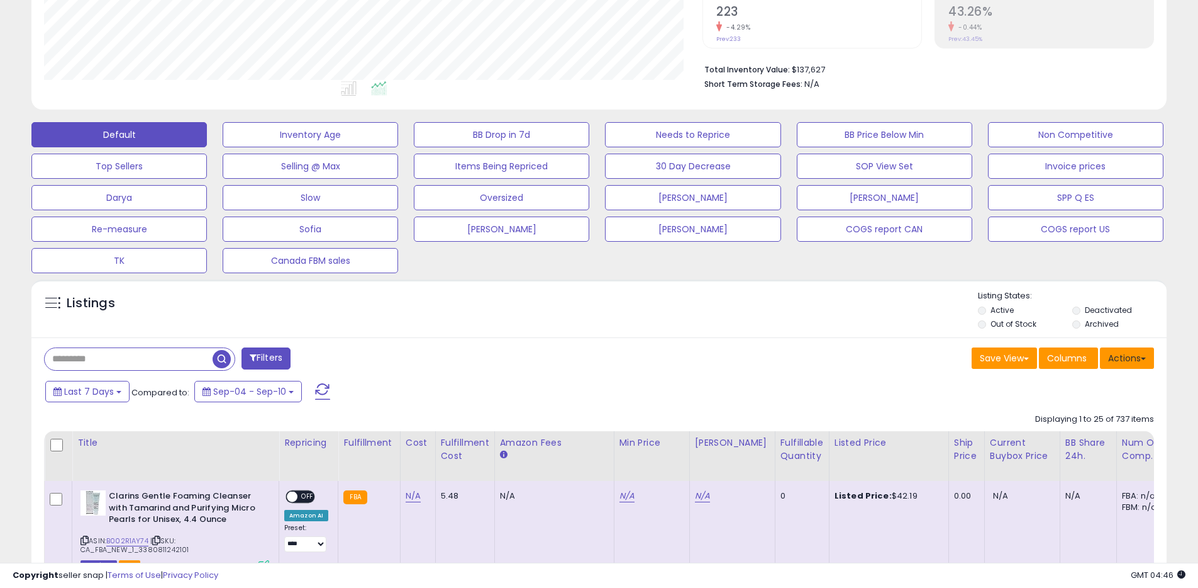
scroll to position [258, 659]
click at [1125, 359] on button "Actions" at bounding box center [1127, 357] width 54 height 21
click at [1068, 430] on link "Export All Columns" at bounding box center [1076, 438] width 138 height 20
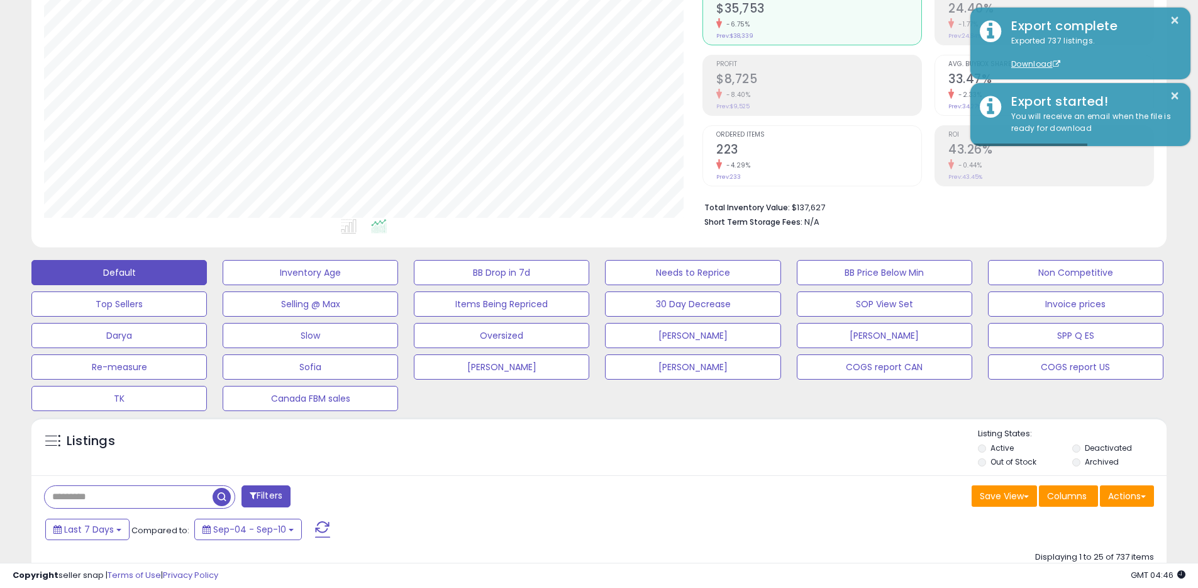
scroll to position [0, 0]
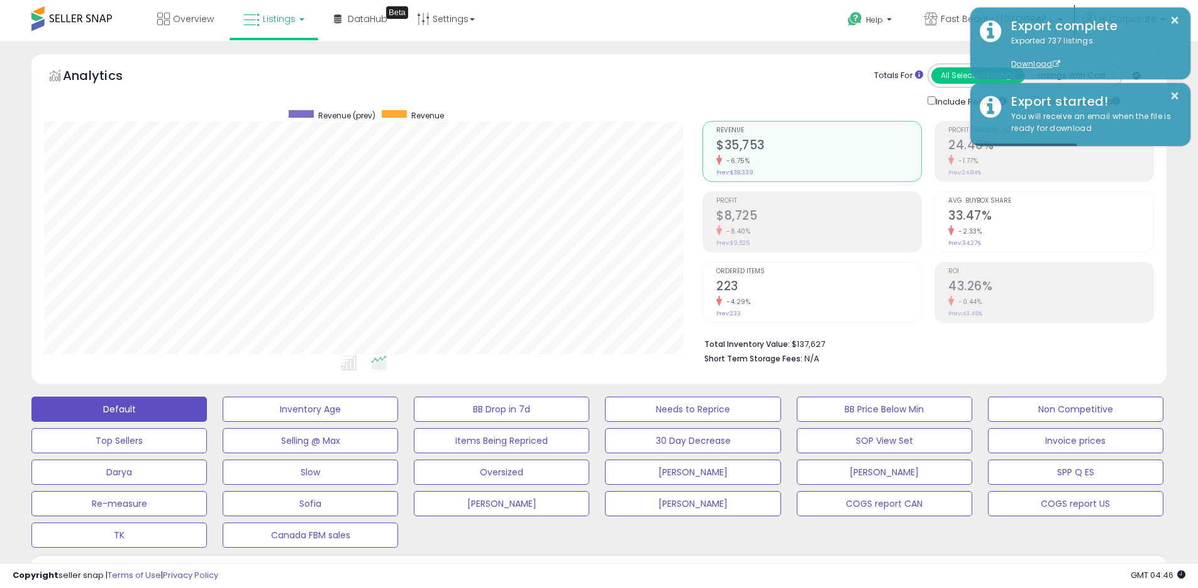
click at [808, 21] on div "Help Contact Support Search Knowledge Hub Request a Feature Profile" at bounding box center [981, 26] width 396 height 53
click at [938, 21] on icon at bounding box center [931, 19] width 13 height 13
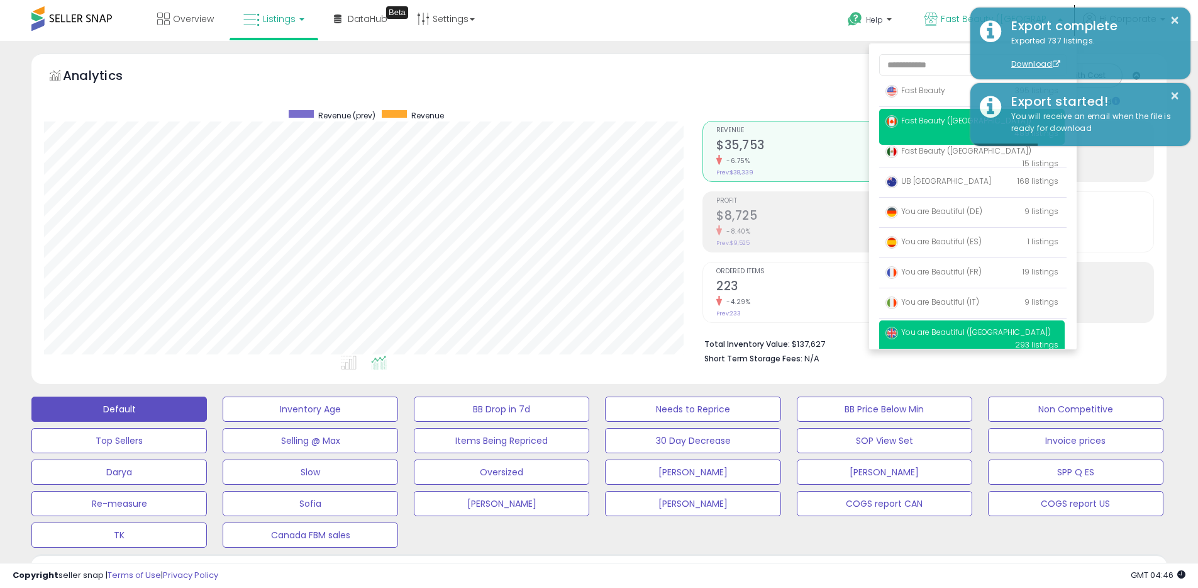
click at [929, 333] on span "You are Beautiful ([GEOGRAPHIC_DATA])" at bounding box center [968, 331] width 165 height 11
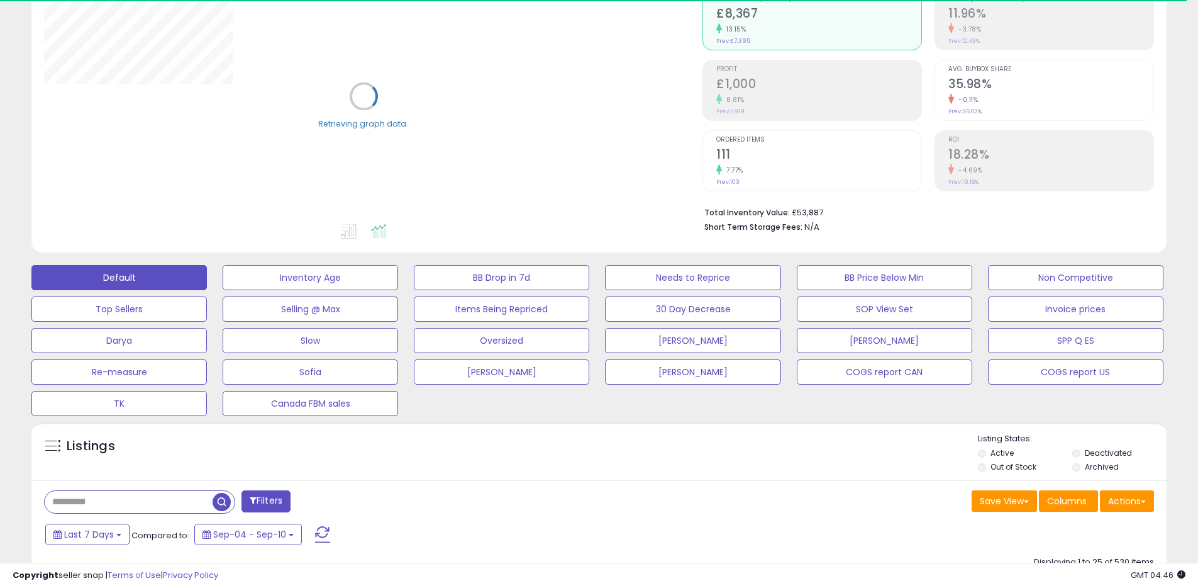
scroll to position [160, 0]
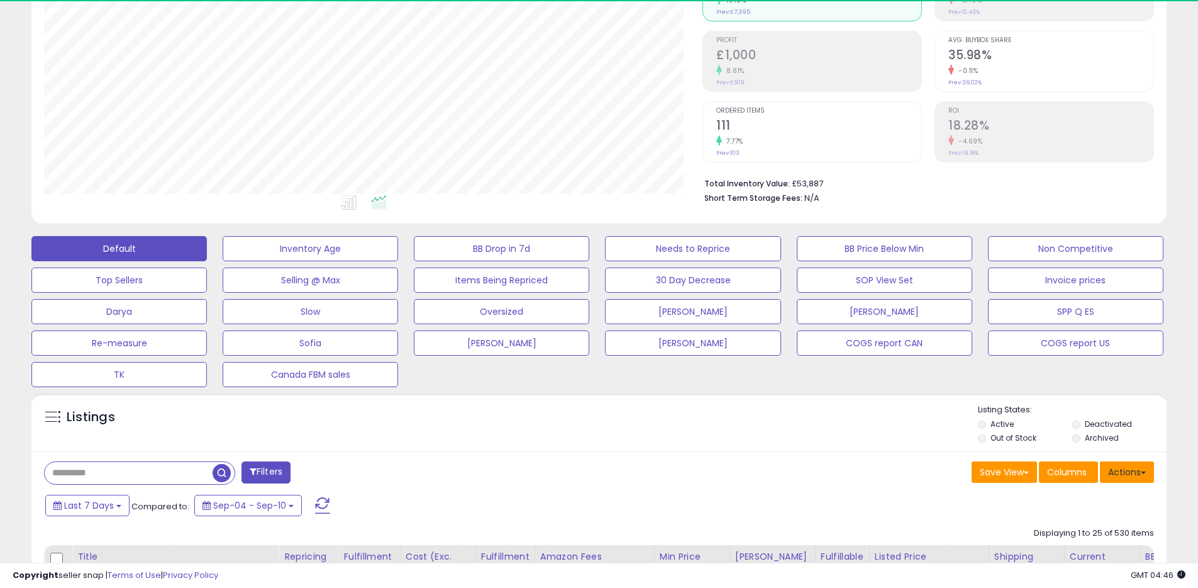
click at [1125, 480] on button "Actions" at bounding box center [1127, 471] width 54 height 21
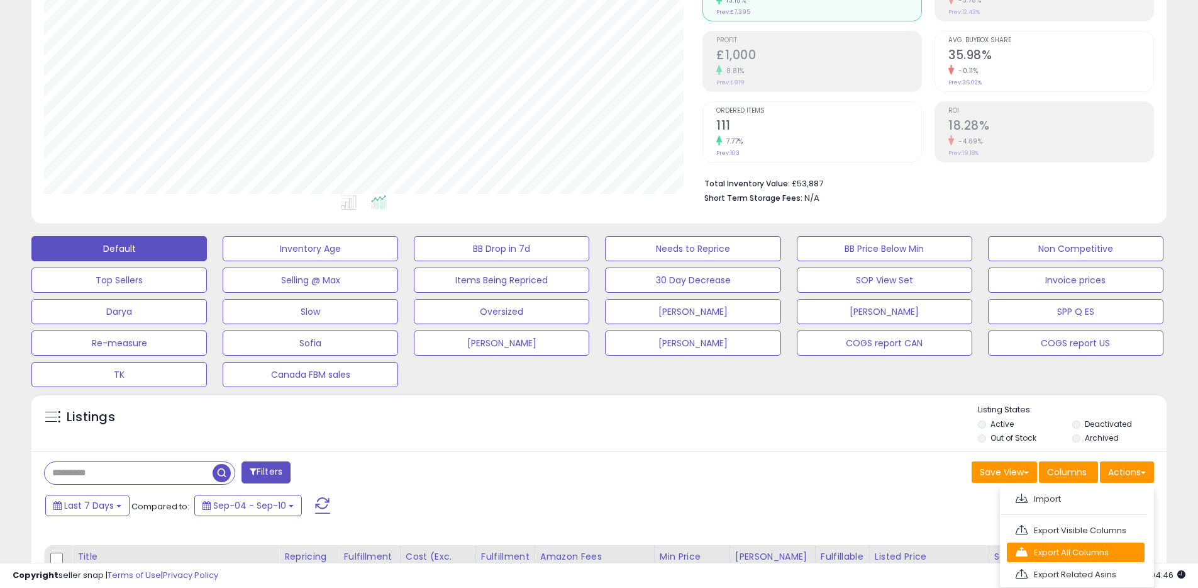
click at [1060, 555] on link "Export All Columns" at bounding box center [1076, 552] width 138 height 20
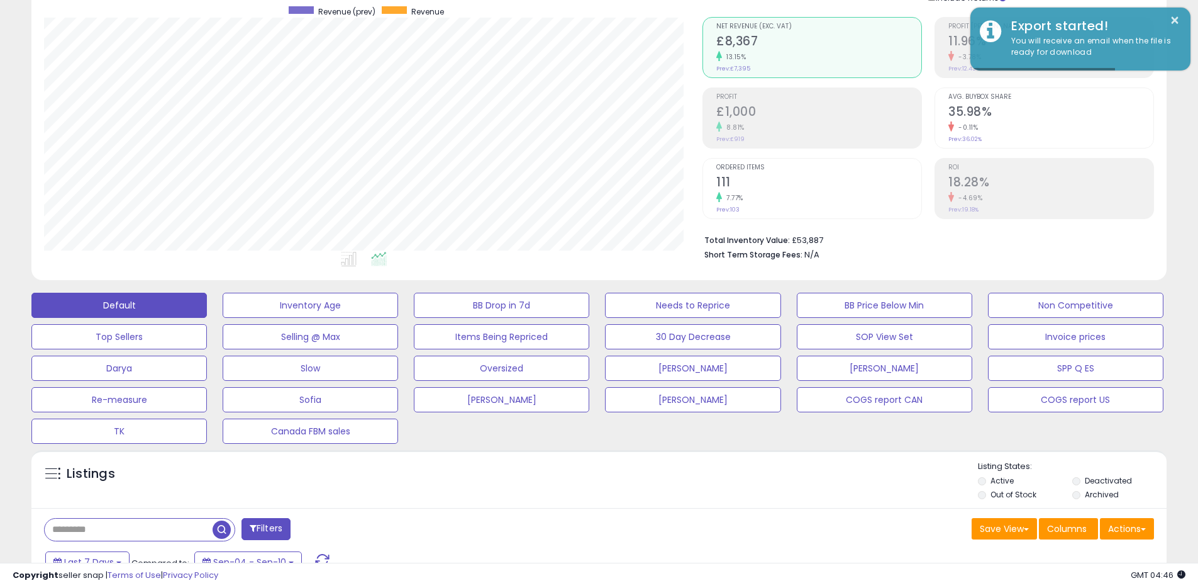
scroll to position [0, 0]
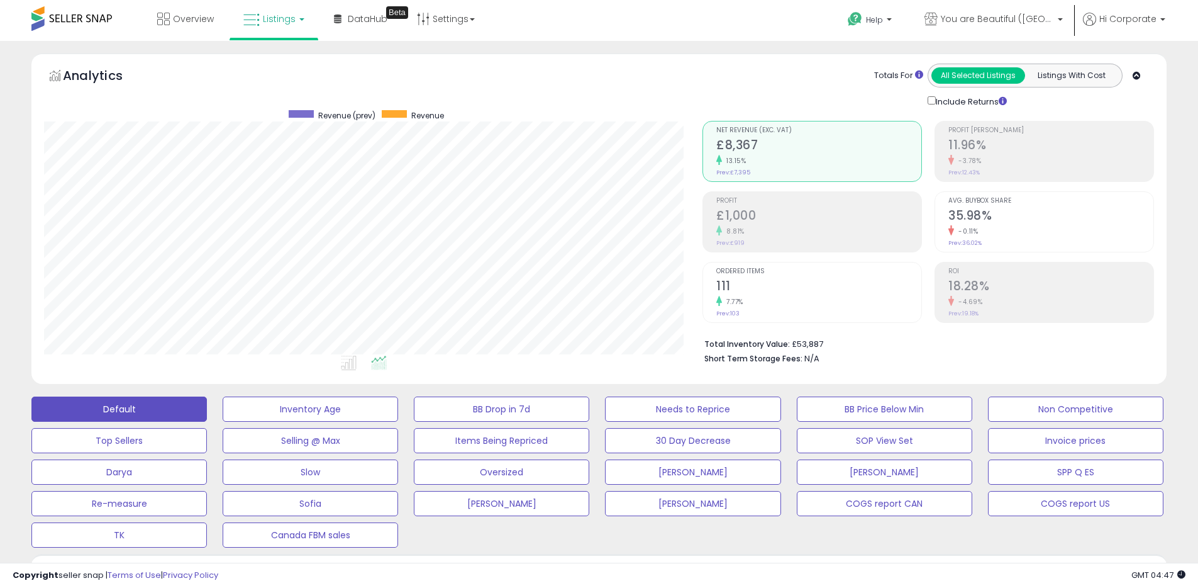
click at [779, 86] on div "Totals For All Selected Listings Listings With Cost Include Returns" at bounding box center [924, 86] width 442 height 45
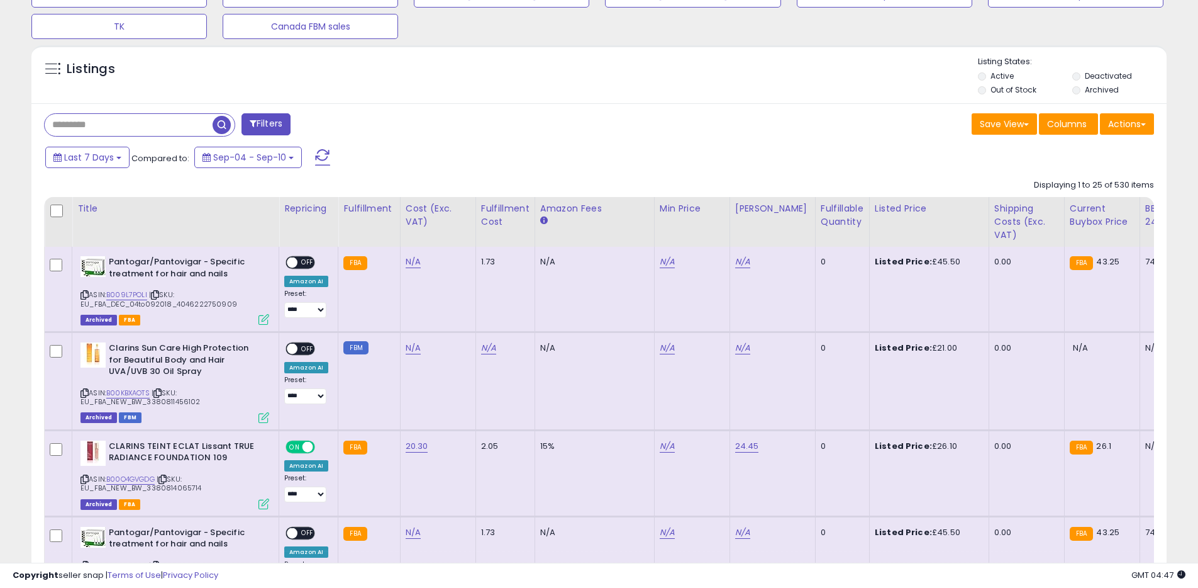
scroll to position [383, 0]
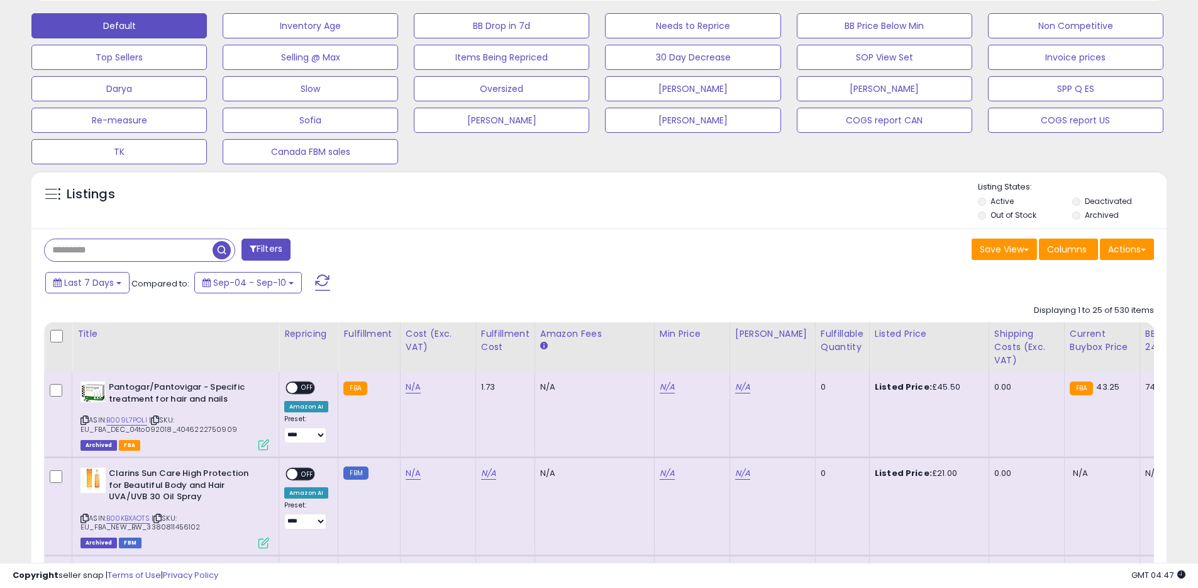
click at [885, 296] on div "Last 7 Days Compared to: Sep-04 - Sep-10" at bounding box center [597, 284] width 1129 height 28
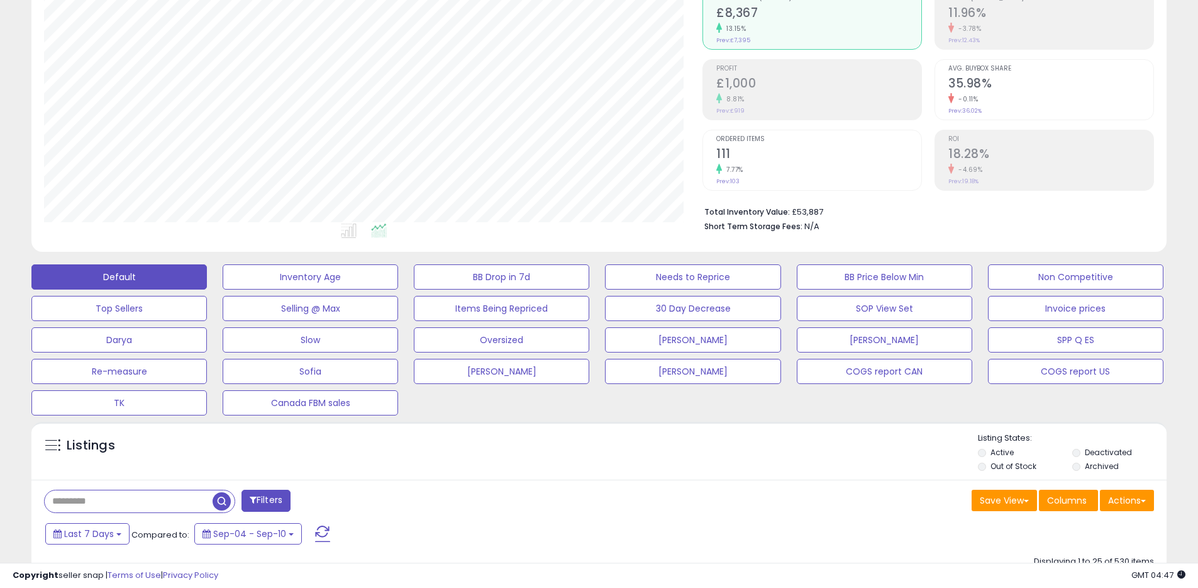
scroll to position [0, 0]
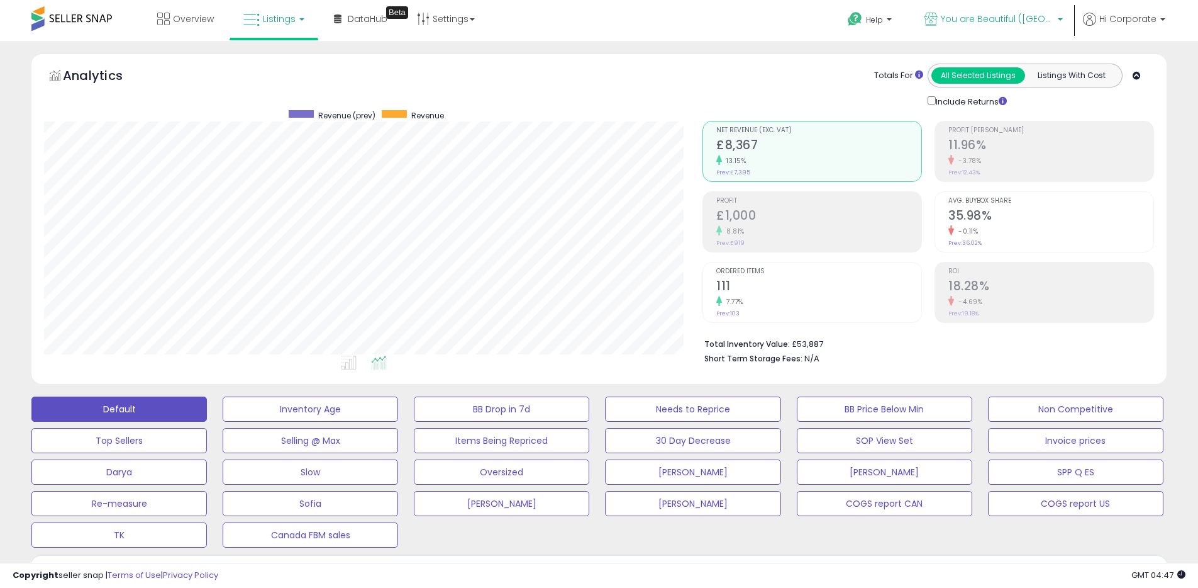
click at [1020, 13] on span "You are Beautiful ([GEOGRAPHIC_DATA])" at bounding box center [997, 19] width 113 height 13
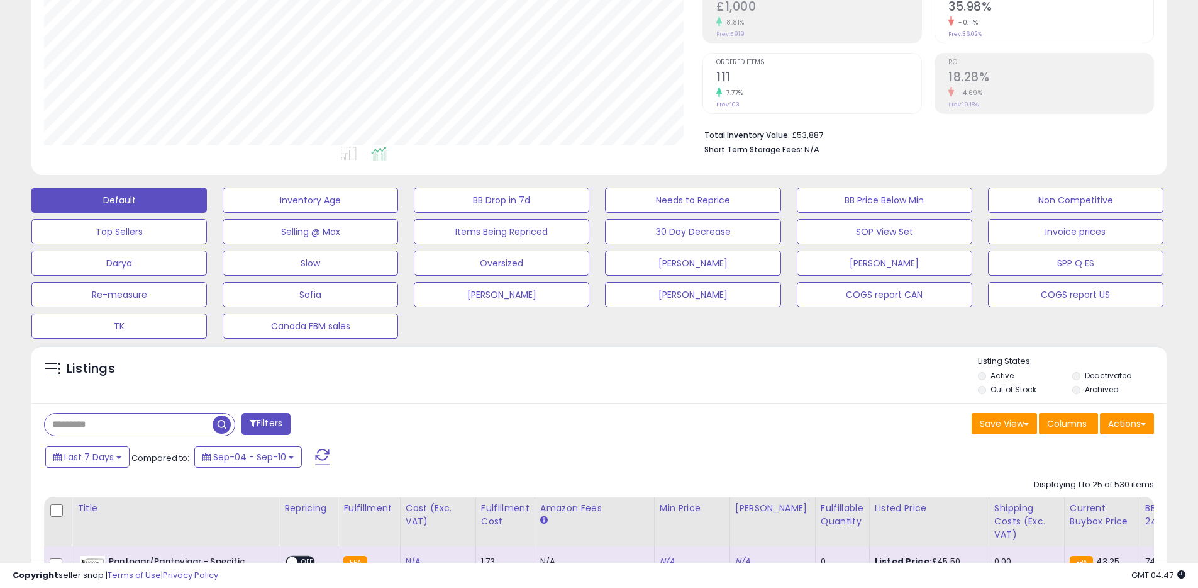
scroll to position [276, 0]
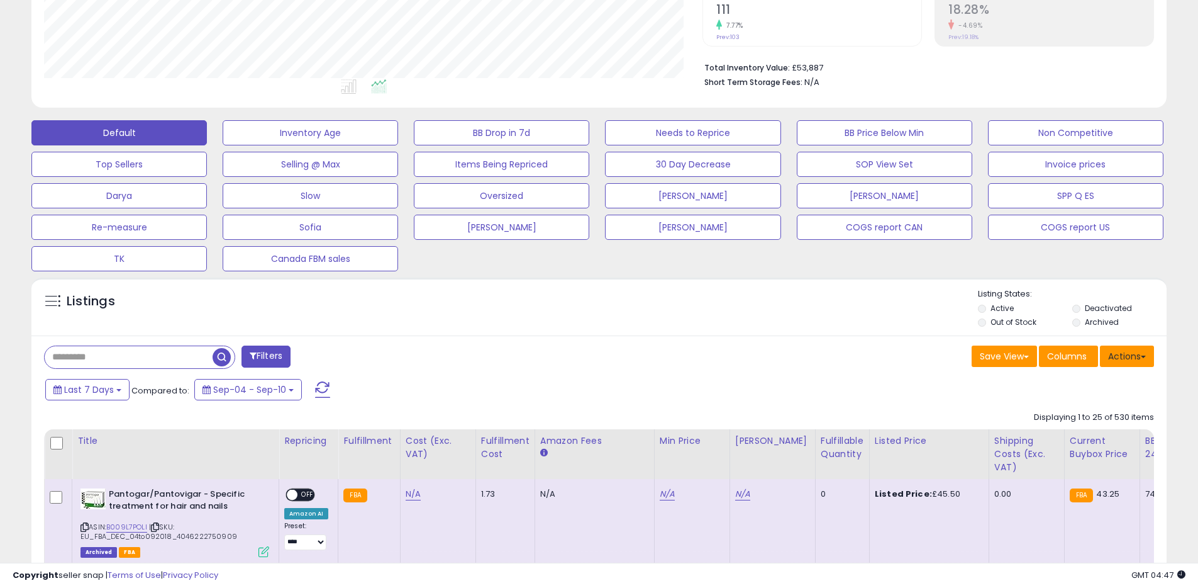
click at [1125, 360] on button "Actions" at bounding box center [1127, 355] width 54 height 21
click at [1078, 437] on link "Export All Columns" at bounding box center [1076, 437] width 138 height 20
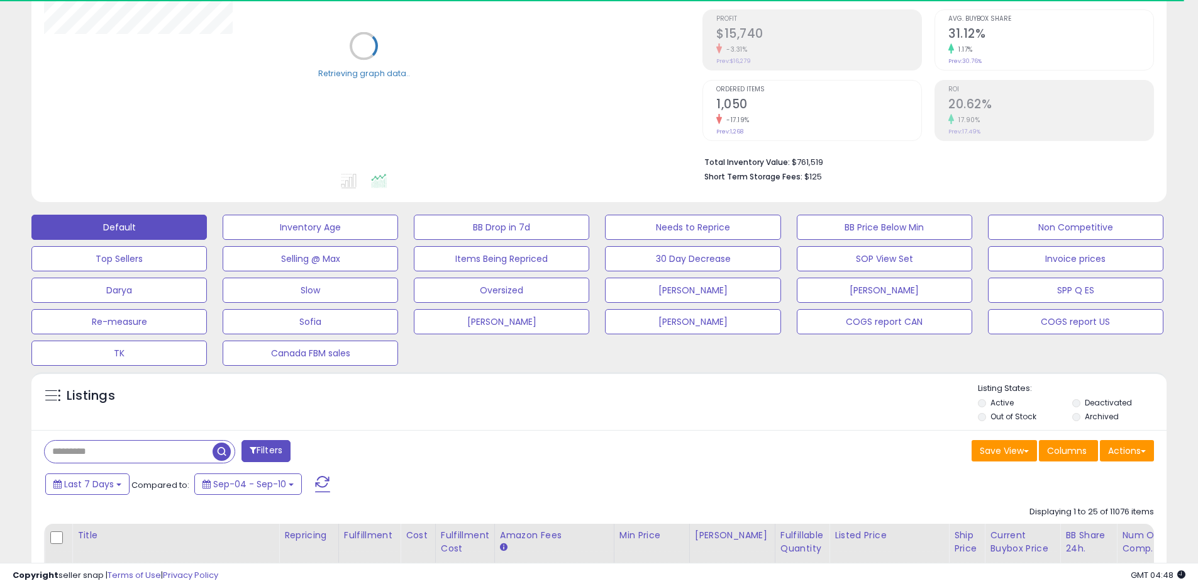
scroll to position [227, 0]
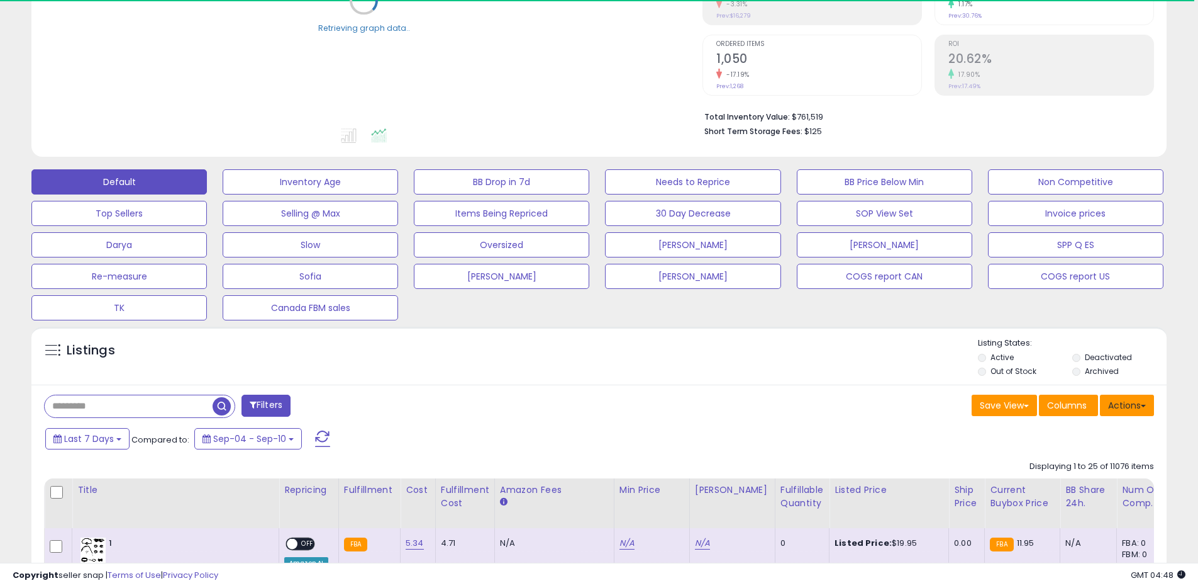
click at [1129, 404] on button "Actions" at bounding box center [1127, 404] width 54 height 21
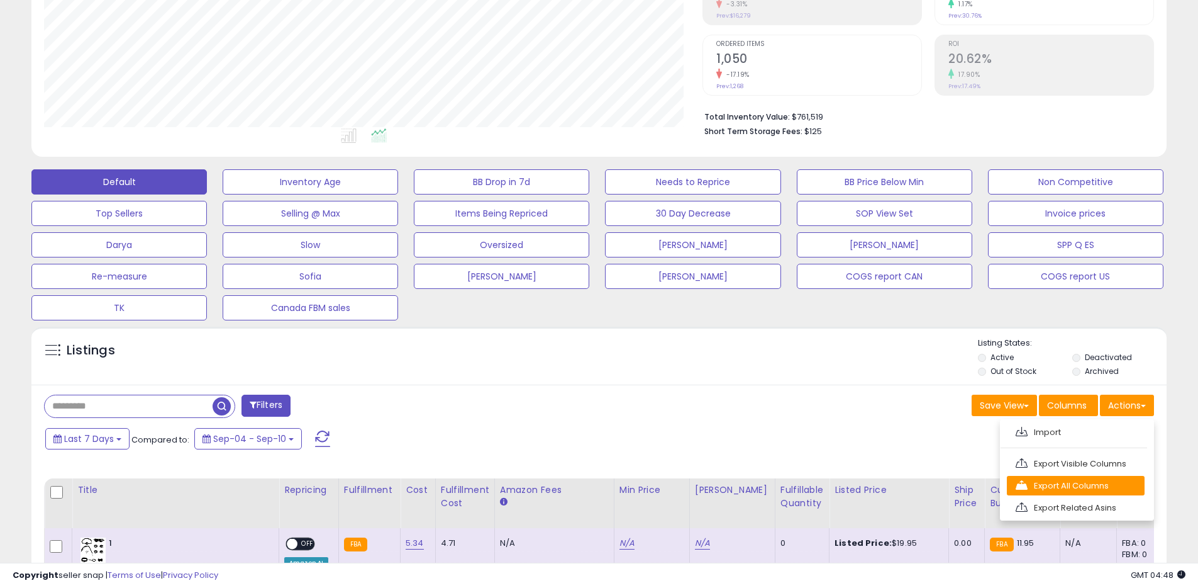
click at [1050, 482] on link "Export All Columns" at bounding box center [1076, 486] width 138 height 20
